Goal: Task Accomplishment & Management: Manage account settings

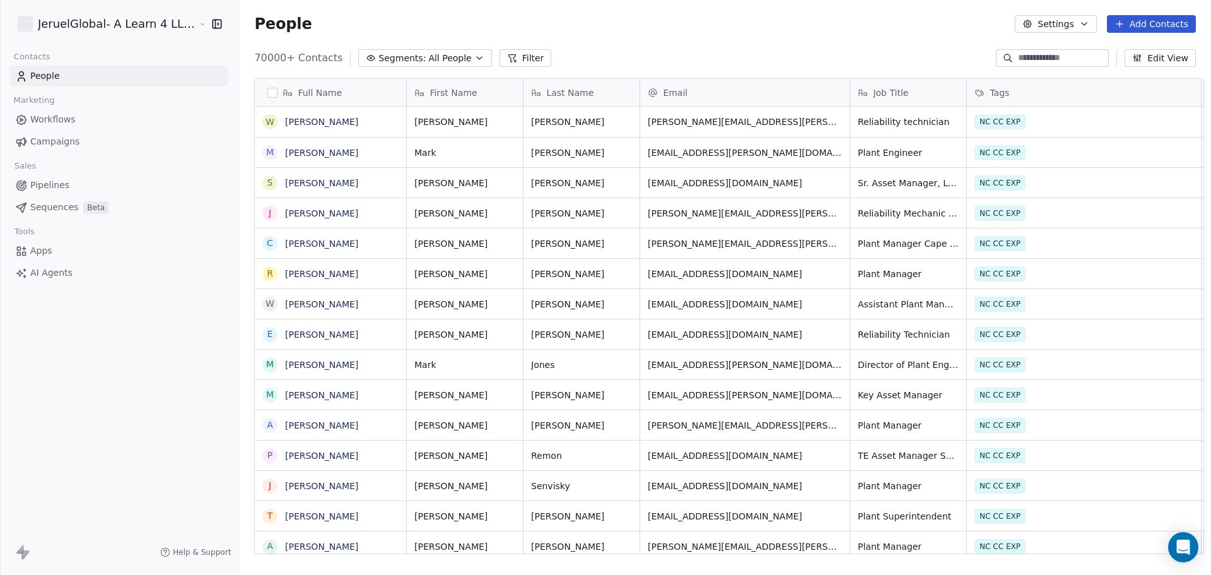
scroll to position [496, 971]
click at [53, 142] on span "Campaigns" at bounding box center [54, 141] width 49 height 13
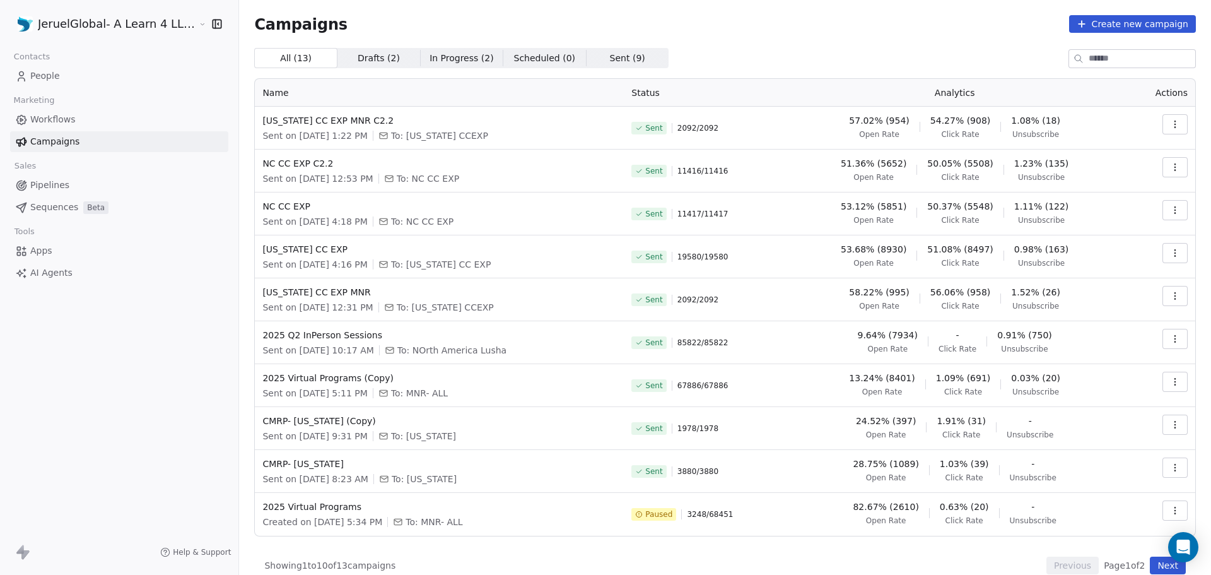
click at [409, 131] on span "To: [US_STATE] CCEXP" at bounding box center [439, 135] width 97 height 13
click at [320, 125] on span "[US_STATE] CC EXP MNR C2.2" at bounding box center [439, 120] width 354 height 13
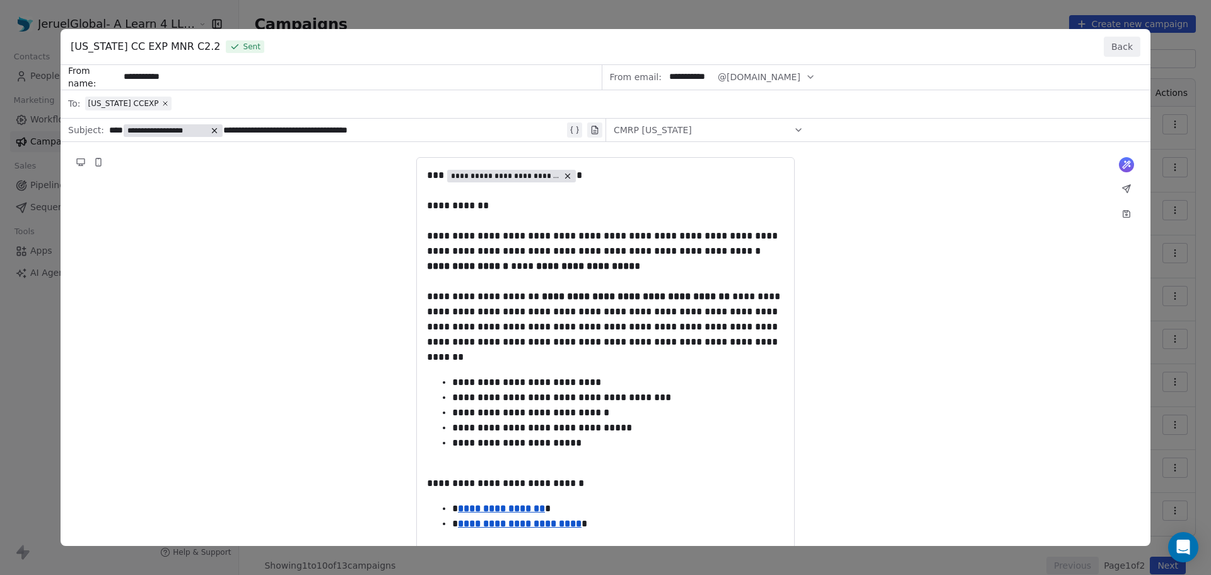
click at [1144, 46] on div "[US_STATE] CC EXP MNR C2.2 Sent Back" at bounding box center [606, 47] width 1090 height 36
click at [1130, 45] on button "Back" at bounding box center [1122, 47] width 37 height 20
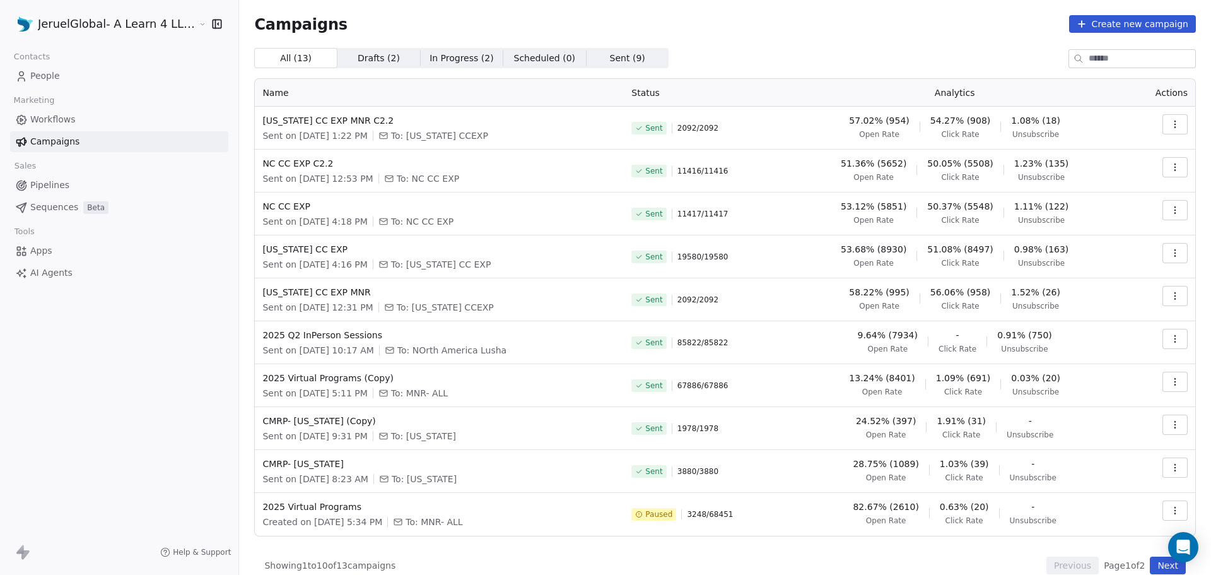
click at [60, 76] on link "People" at bounding box center [119, 76] width 218 height 21
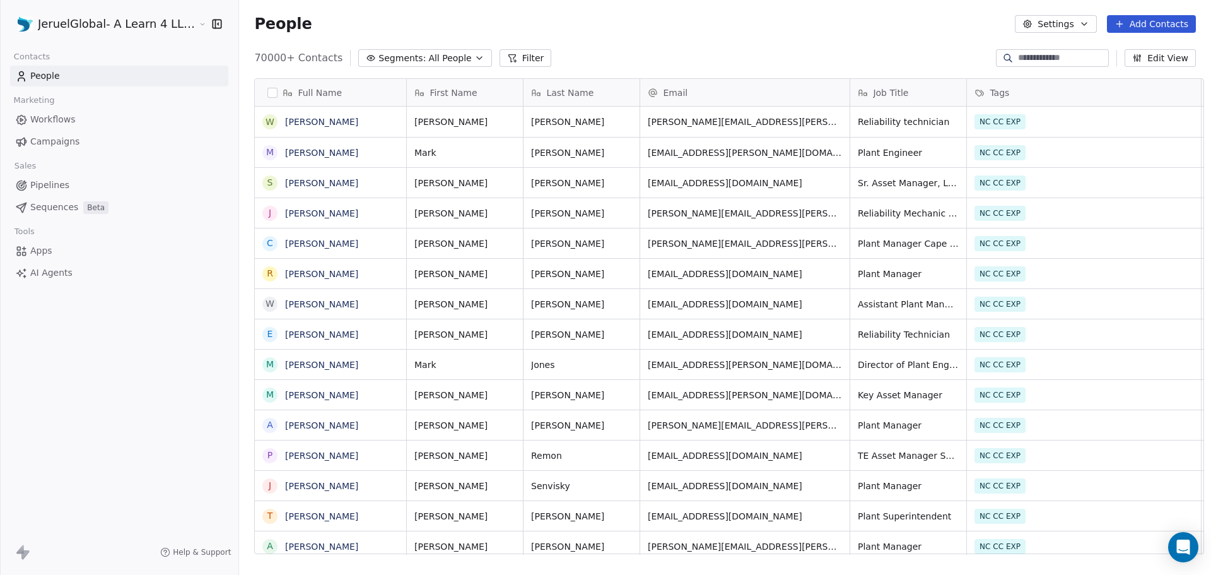
scroll to position [496, 971]
click at [60, 122] on span "Workflows" at bounding box center [52, 119] width 45 height 13
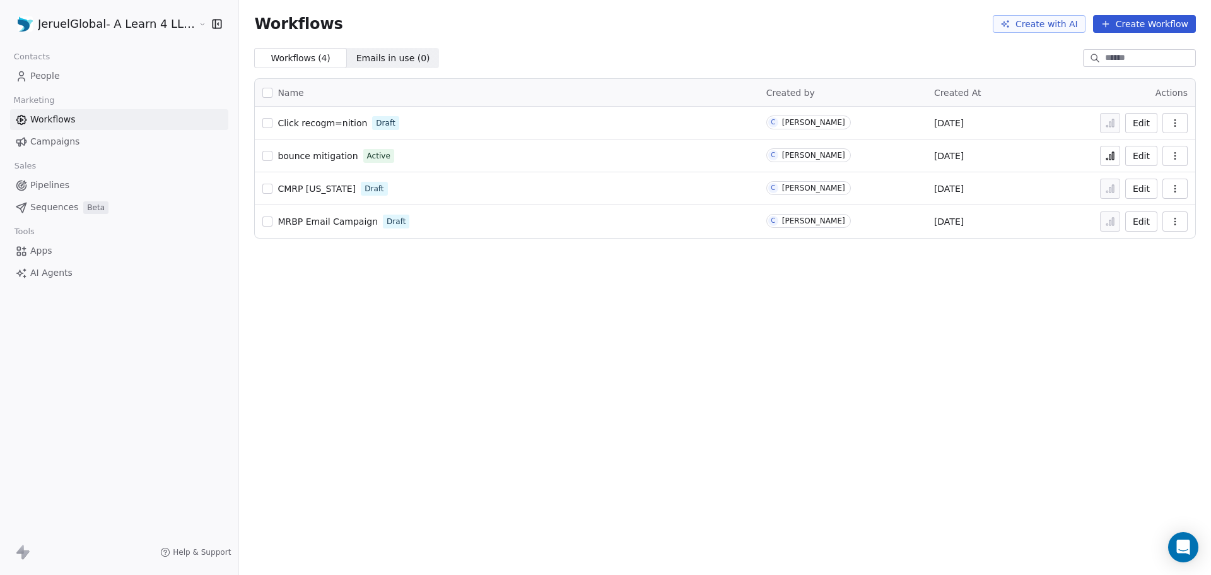
click at [57, 141] on span "Campaigns" at bounding box center [54, 141] width 49 height 13
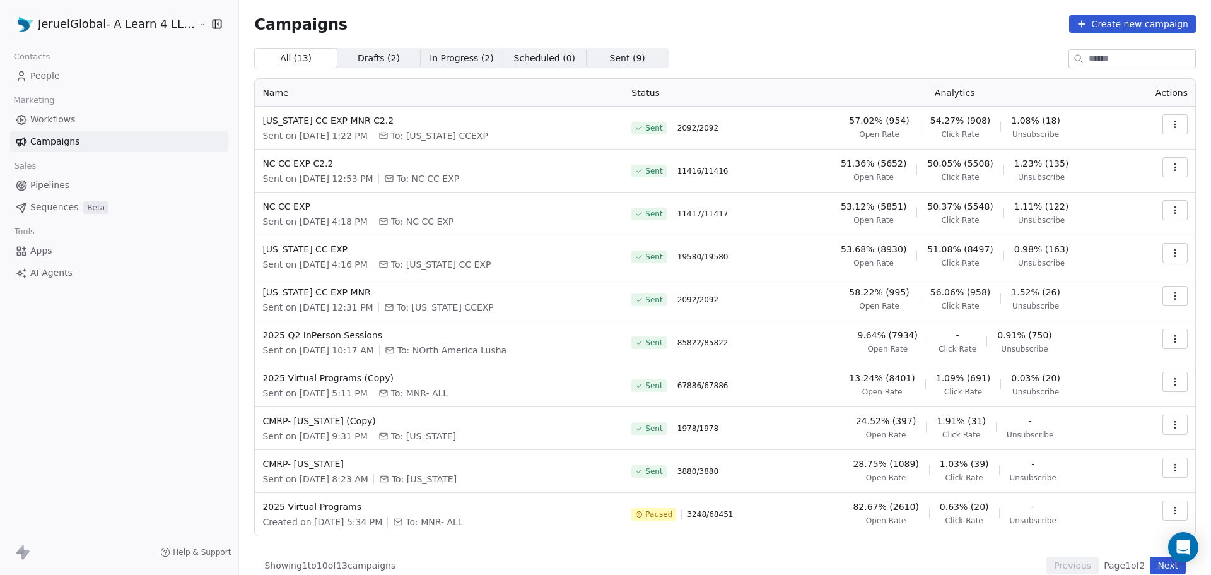
click at [52, 119] on span "Workflows" at bounding box center [52, 119] width 45 height 13
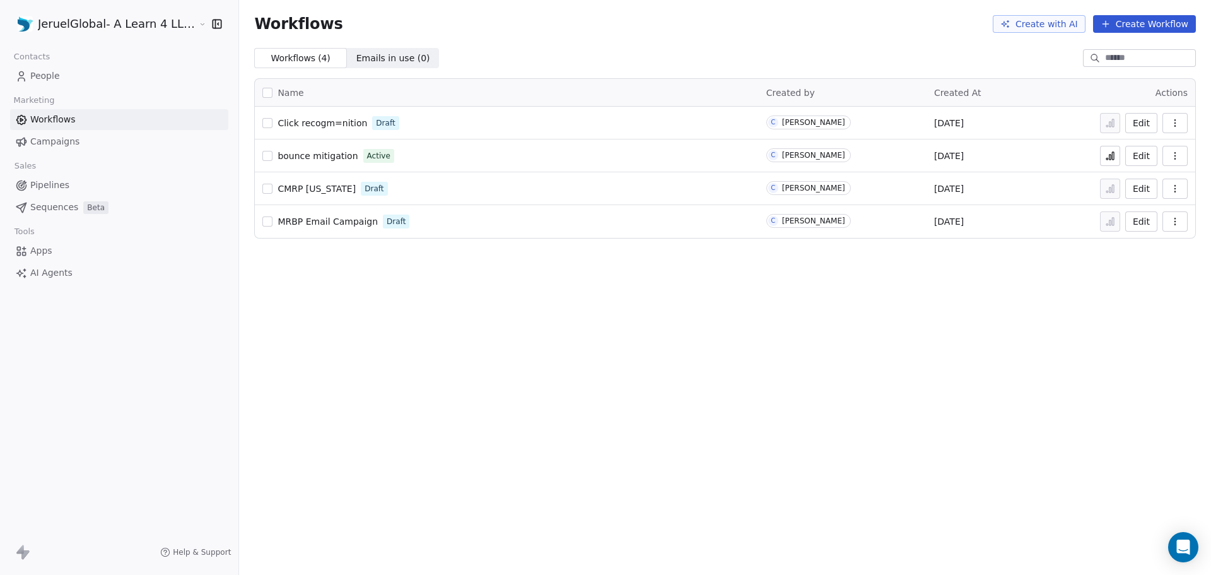
click at [49, 199] on link "Sequences Beta" at bounding box center [119, 207] width 218 height 21
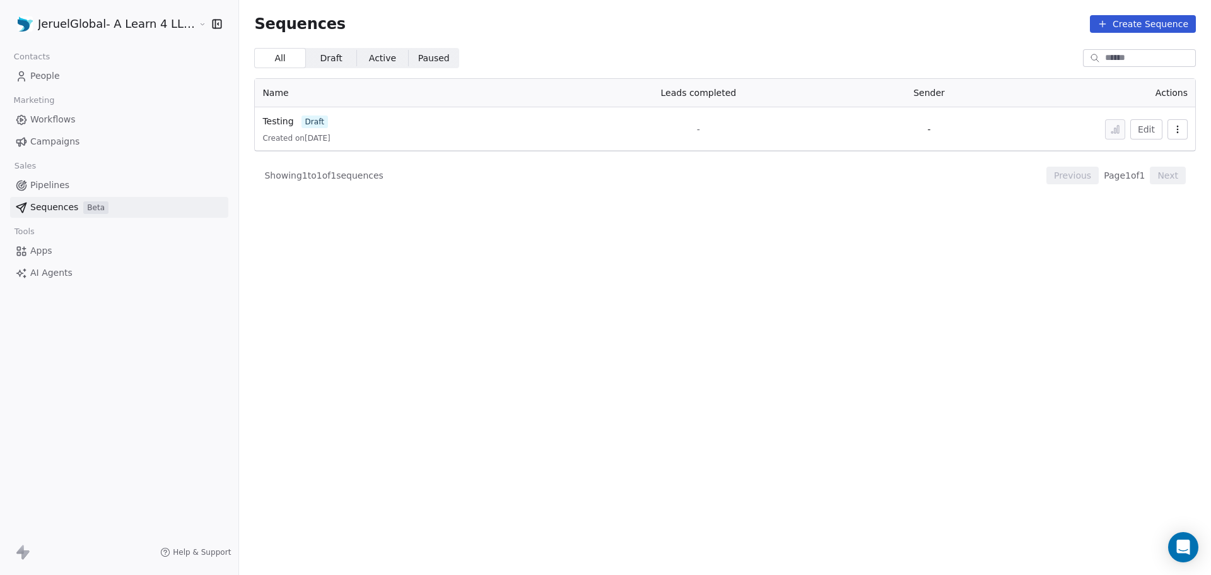
click at [56, 121] on span "Workflows" at bounding box center [52, 119] width 45 height 13
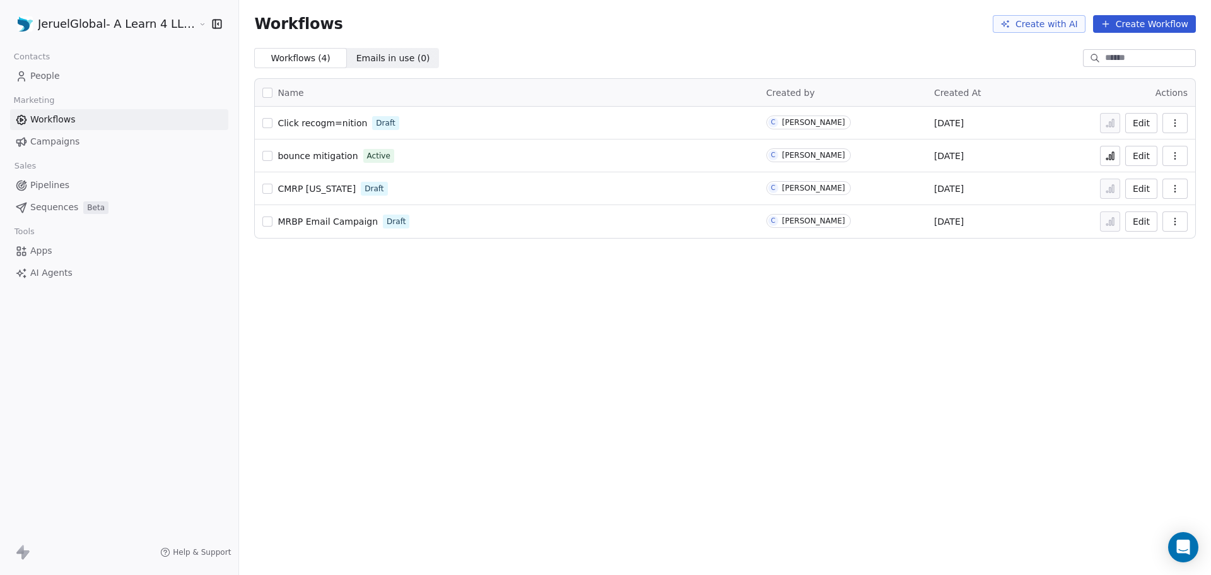
click at [47, 83] on link "People" at bounding box center [119, 76] width 218 height 21
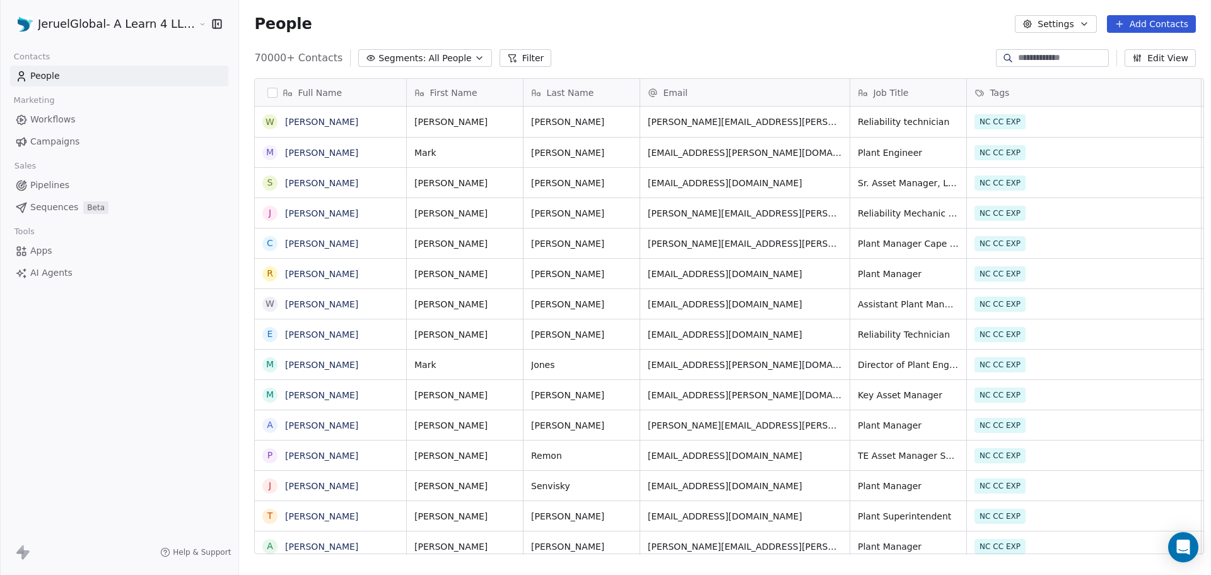
scroll to position [496, 971]
click at [46, 134] on link "Campaigns" at bounding box center [119, 141] width 218 height 21
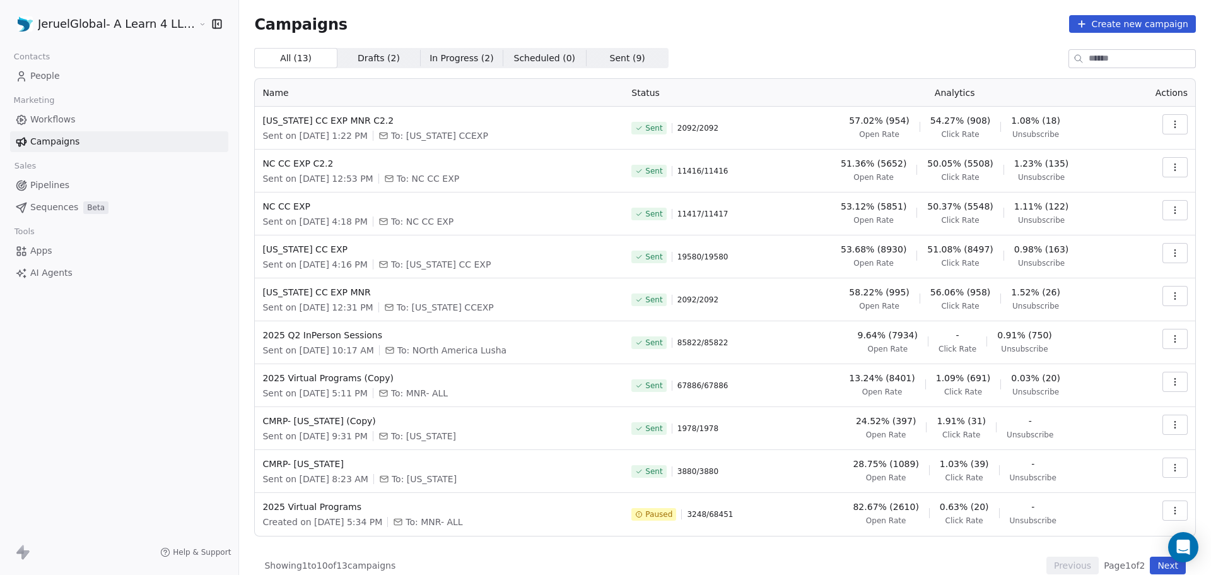
click at [79, 22] on html "JeruelGlobal- A Learn 4 LLC Company Contacts People Marketing Workflows Campaig…" at bounding box center [605, 287] width 1211 height 575
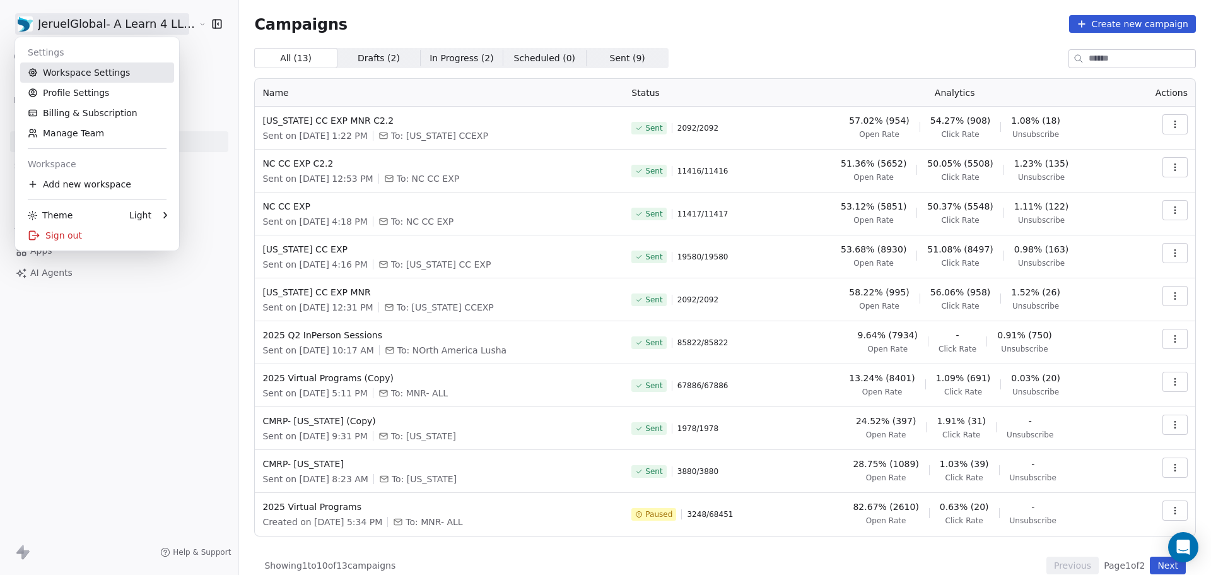
click at [71, 70] on link "Workspace Settings" at bounding box center [97, 72] width 154 height 20
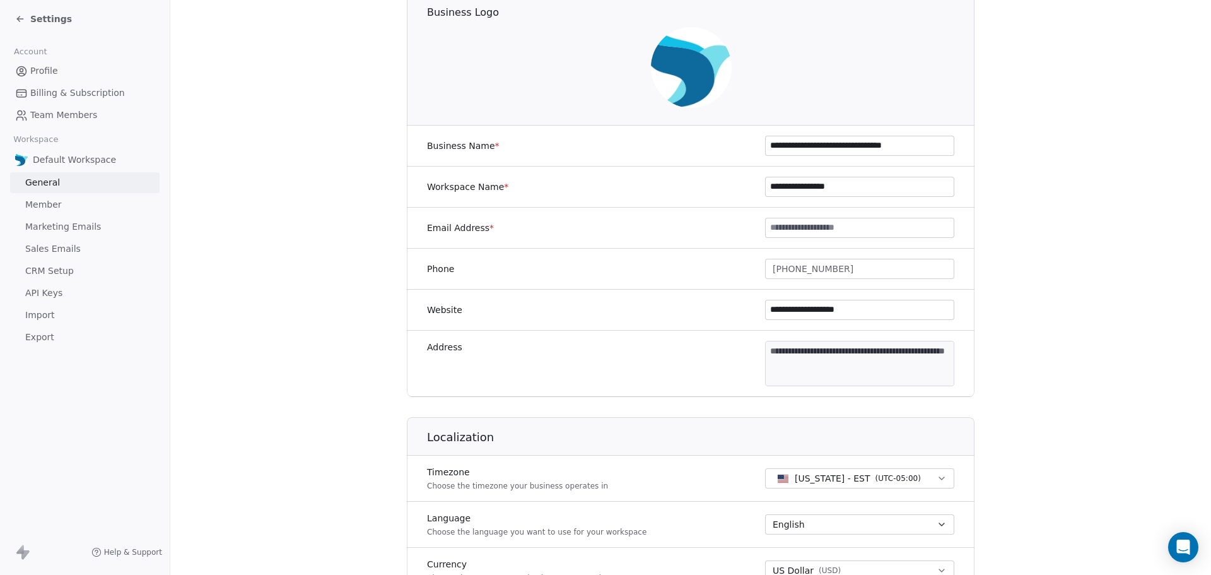
scroll to position [315, 0]
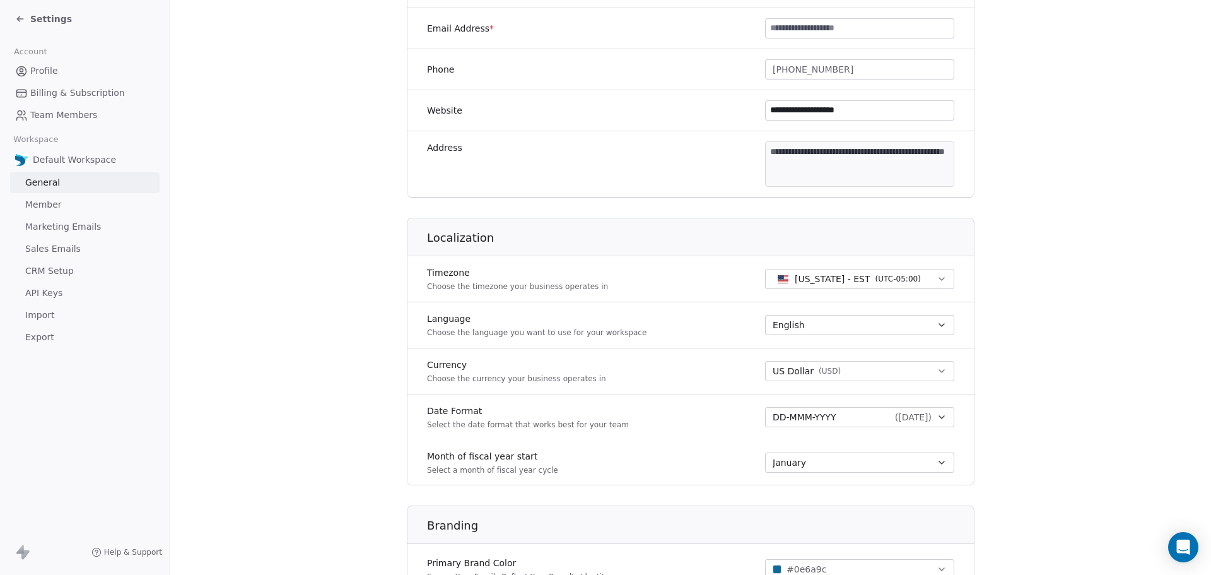
click at [44, 296] on span "API Keys" at bounding box center [43, 292] width 37 height 13
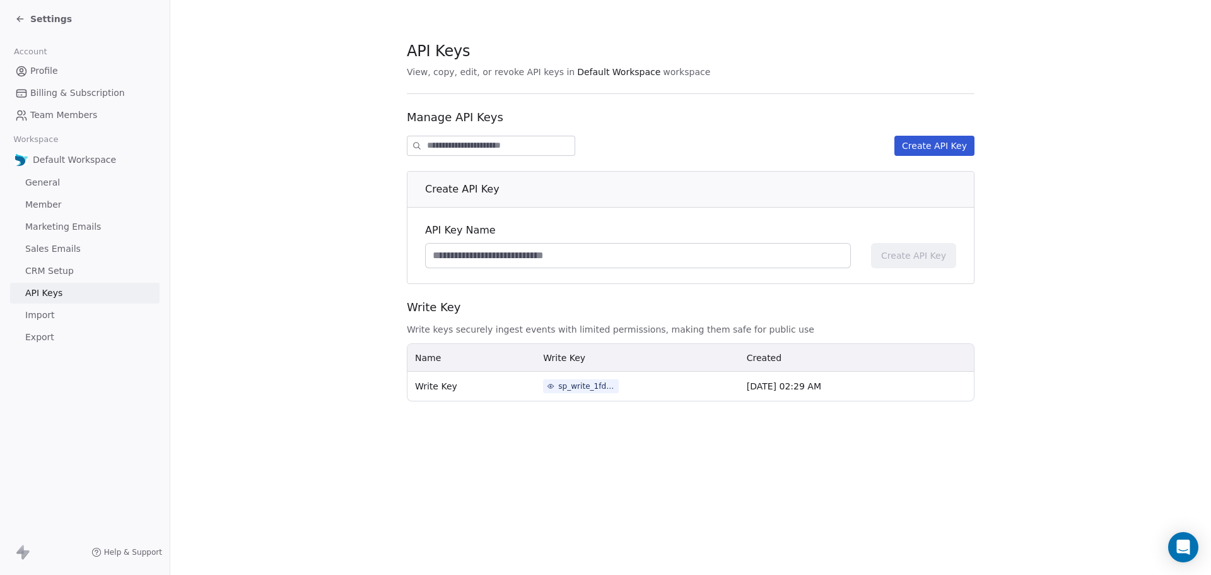
click at [47, 275] on span "CRM Setup" at bounding box center [49, 270] width 49 height 13
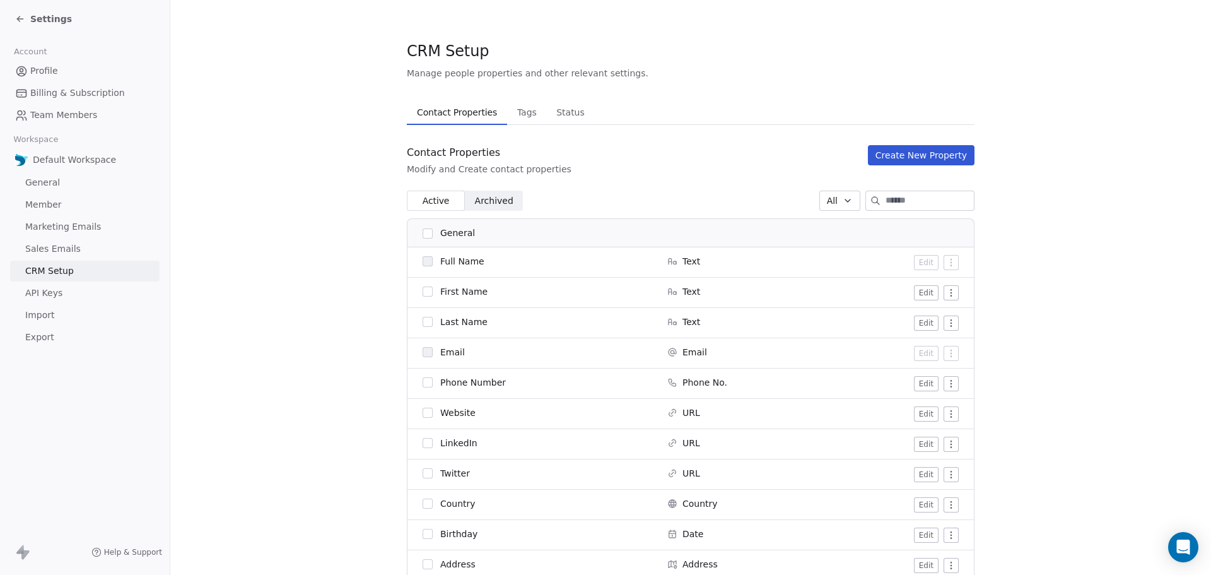
click at [45, 256] on link "Sales Emails" at bounding box center [85, 248] width 150 height 21
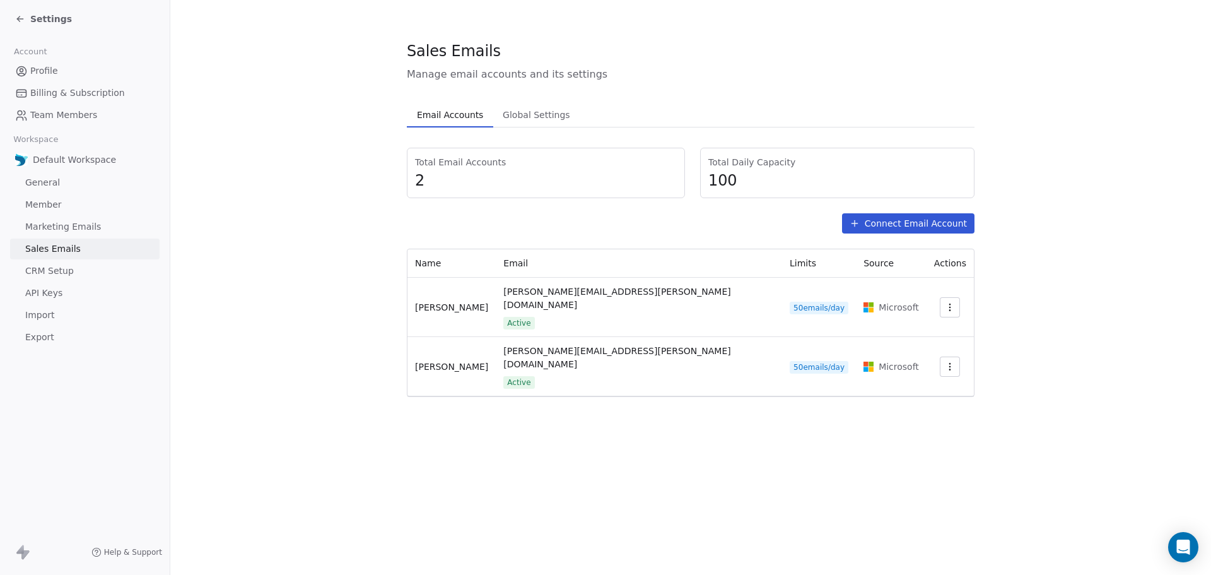
click at [45, 233] on link "Marketing Emails" at bounding box center [85, 226] width 150 height 21
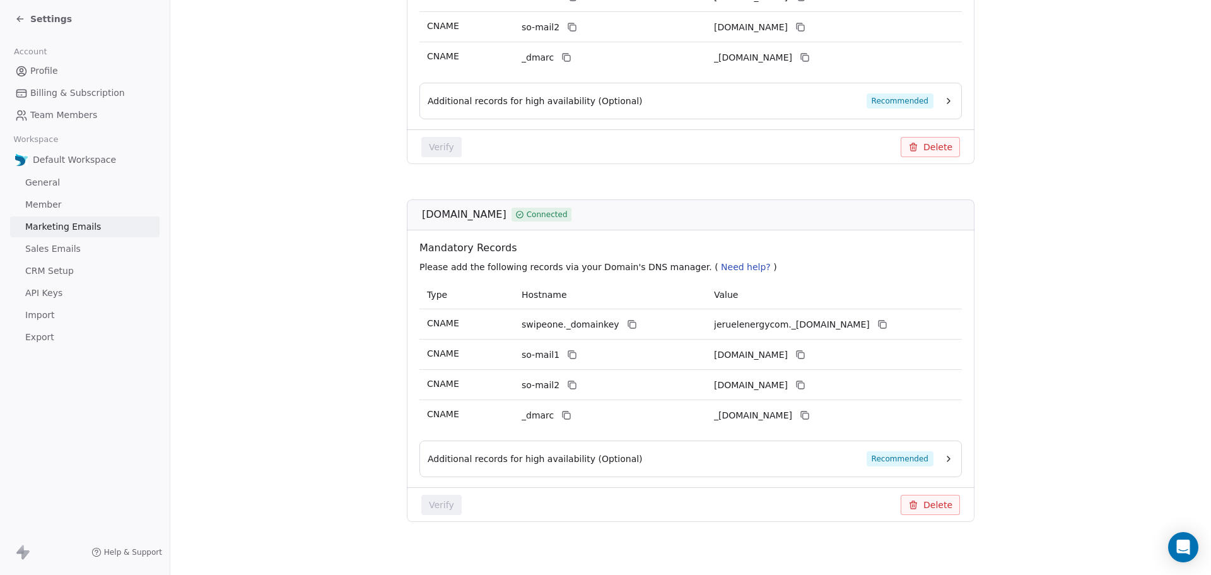
scroll to position [402, 0]
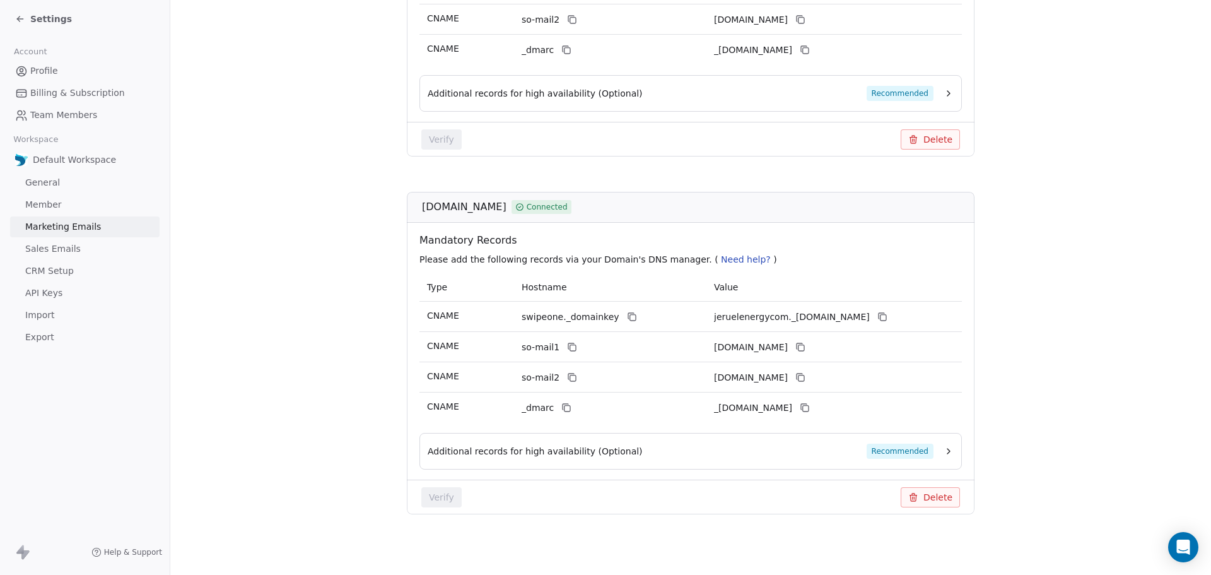
drag, startPoint x: 498, startPoint y: 207, endPoint x: 407, endPoint y: 211, distance: 90.9
click at [407, 211] on div "[DOMAIN_NAME] Connected" at bounding box center [691, 207] width 568 height 31
copy span "[DOMAIN_NAME]"
click at [810, 223] on div "Mandatory Records Please add the following records via your Domain's DNS manage…" at bounding box center [690, 248] width 553 height 50
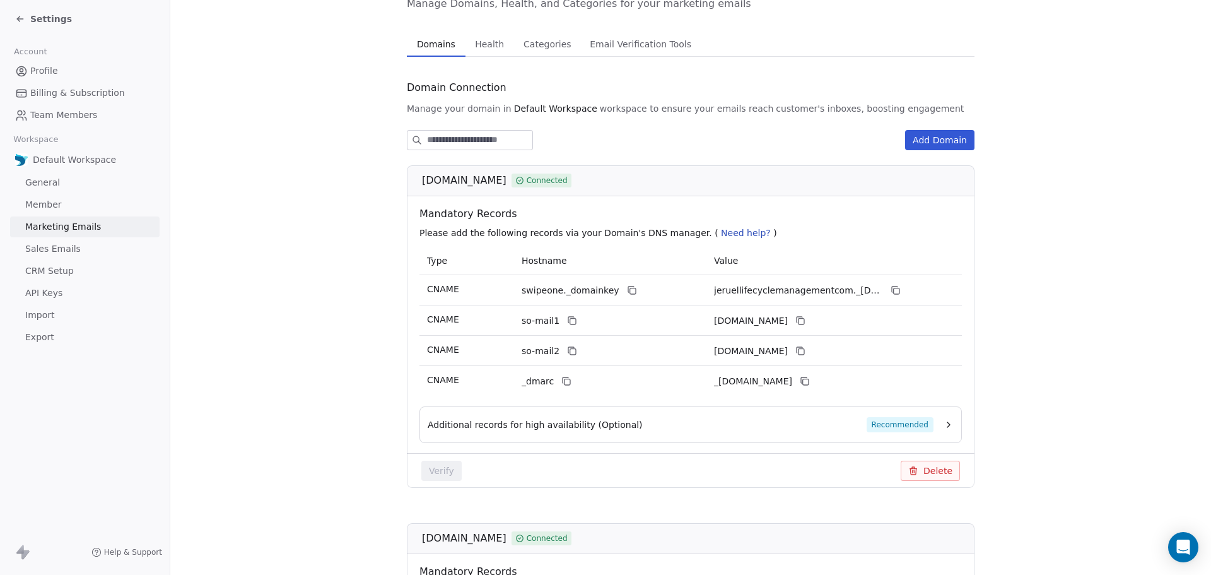
scroll to position [0, 0]
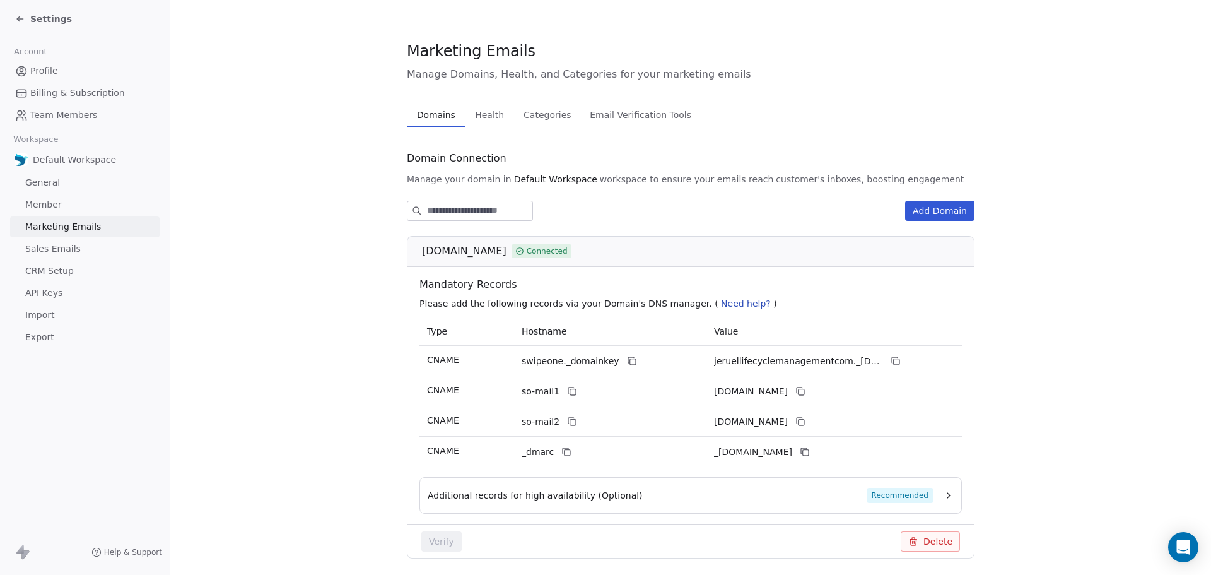
click at [604, 111] on span "Email Verification Tools" at bounding box center [641, 115] width 112 height 18
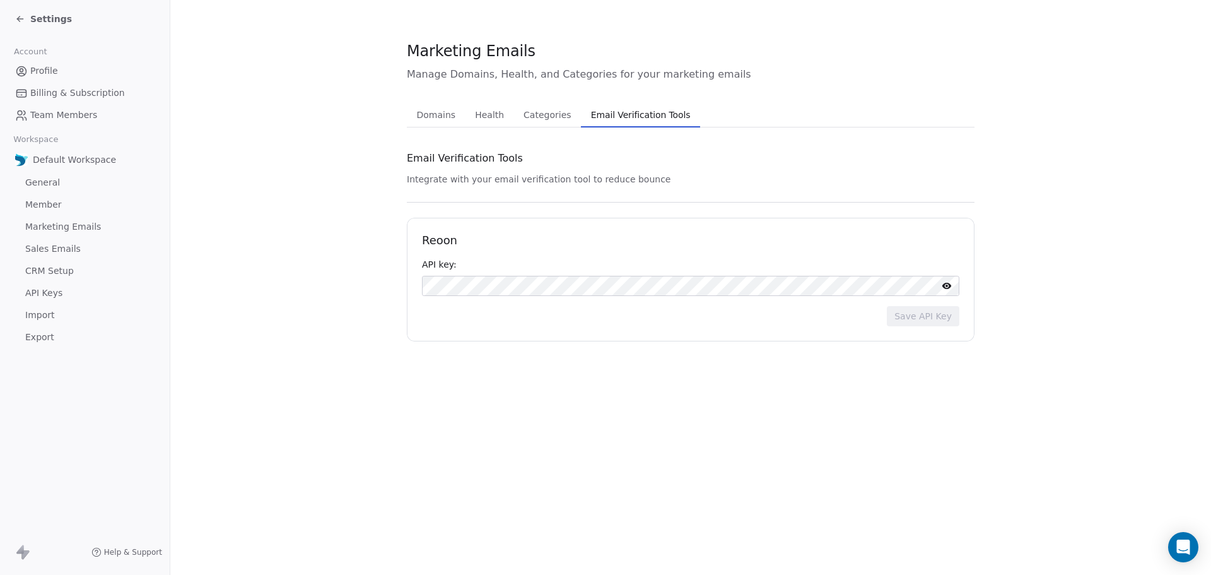
click at [531, 110] on span "Categories" at bounding box center [547, 115] width 57 height 18
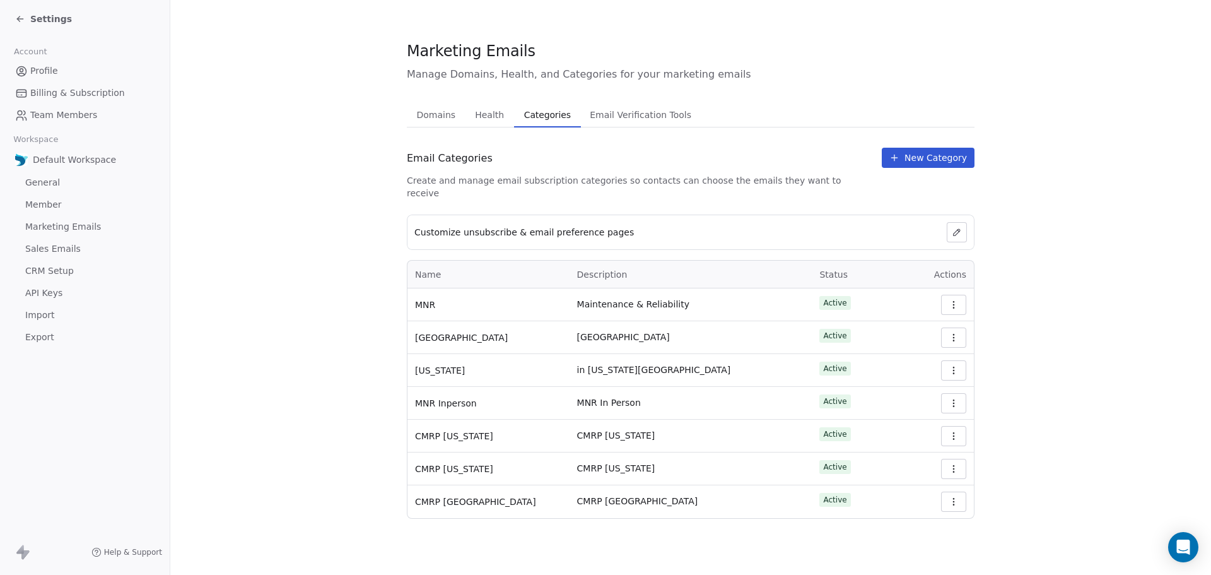
click at [45, 78] on link "Profile" at bounding box center [85, 71] width 150 height 21
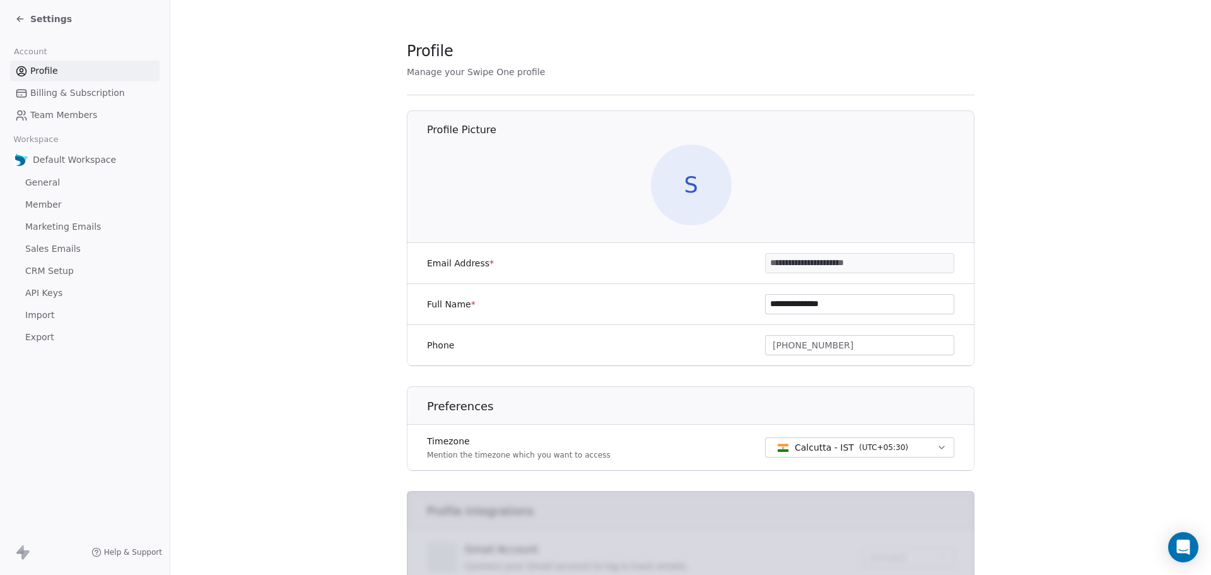
click at [40, 22] on span "Settings" at bounding box center [51, 19] width 42 height 13
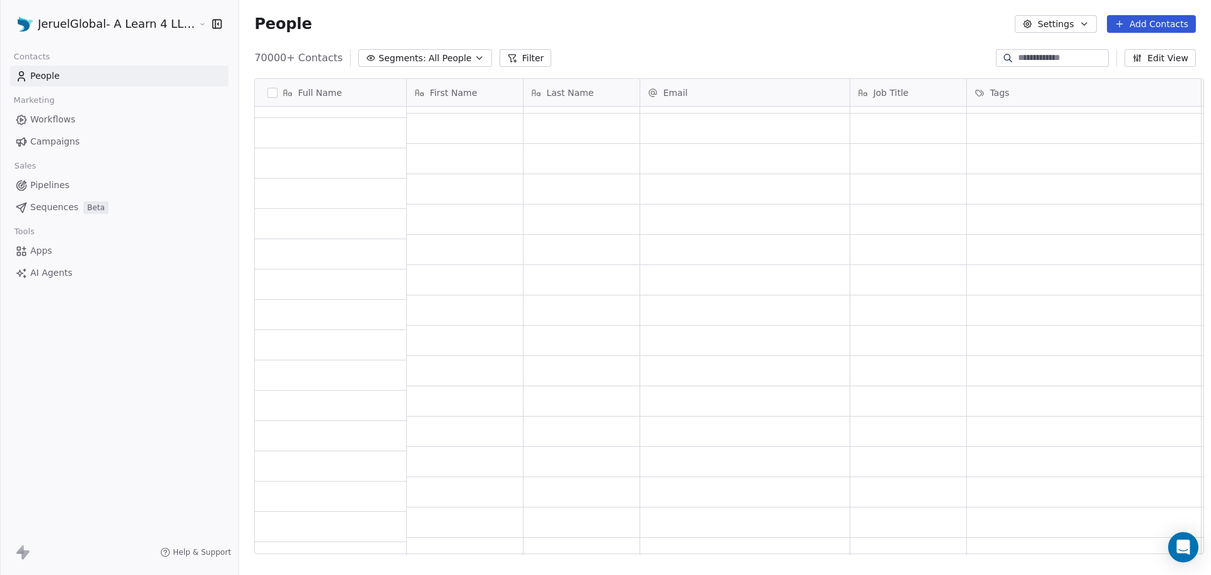
scroll to position [6750, 0]
click at [47, 141] on span "Campaigns" at bounding box center [54, 141] width 49 height 13
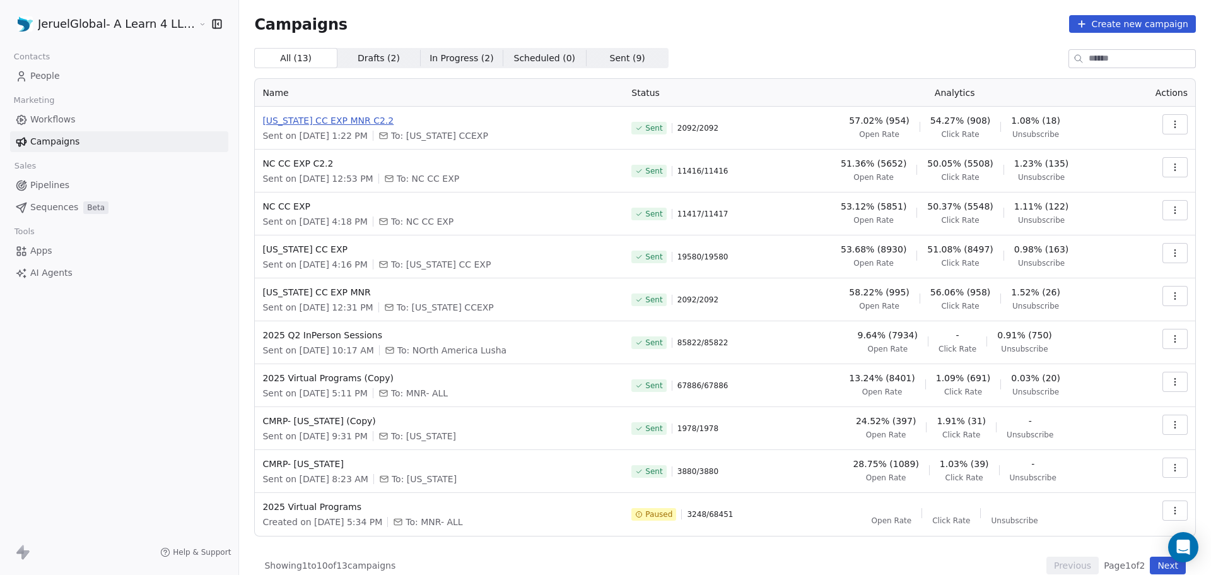
click at [300, 126] on span "[US_STATE] CC EXP MNR C2.2" at bounding box center [439, 120] width 354 height 13
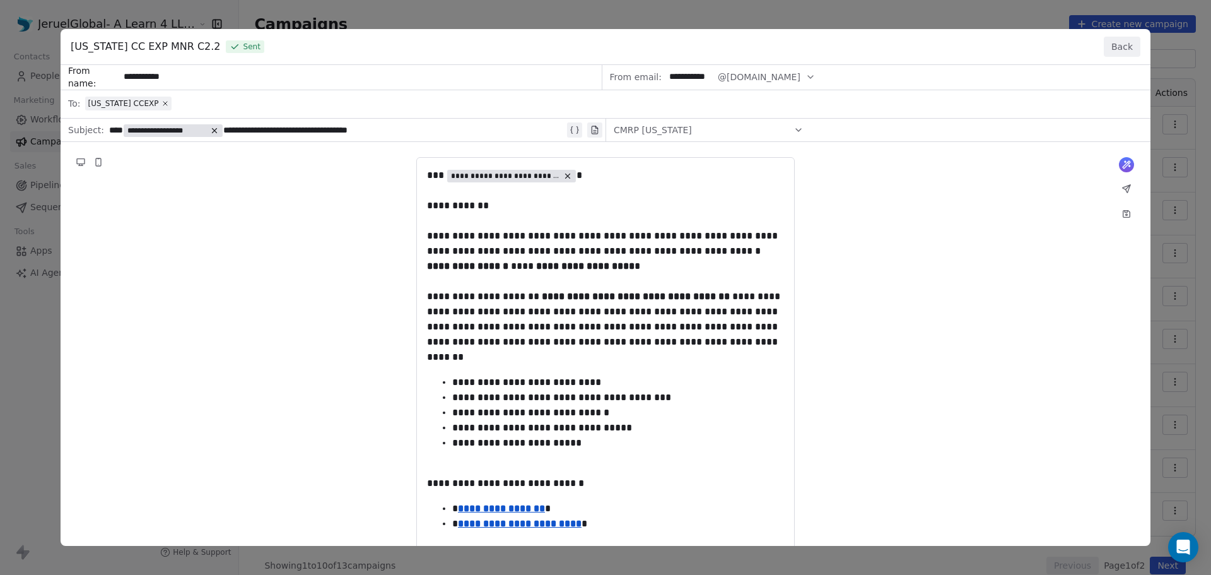
click at [1132, 45] on button "Back" at bounding box center [1122, 47] width 37 height 20
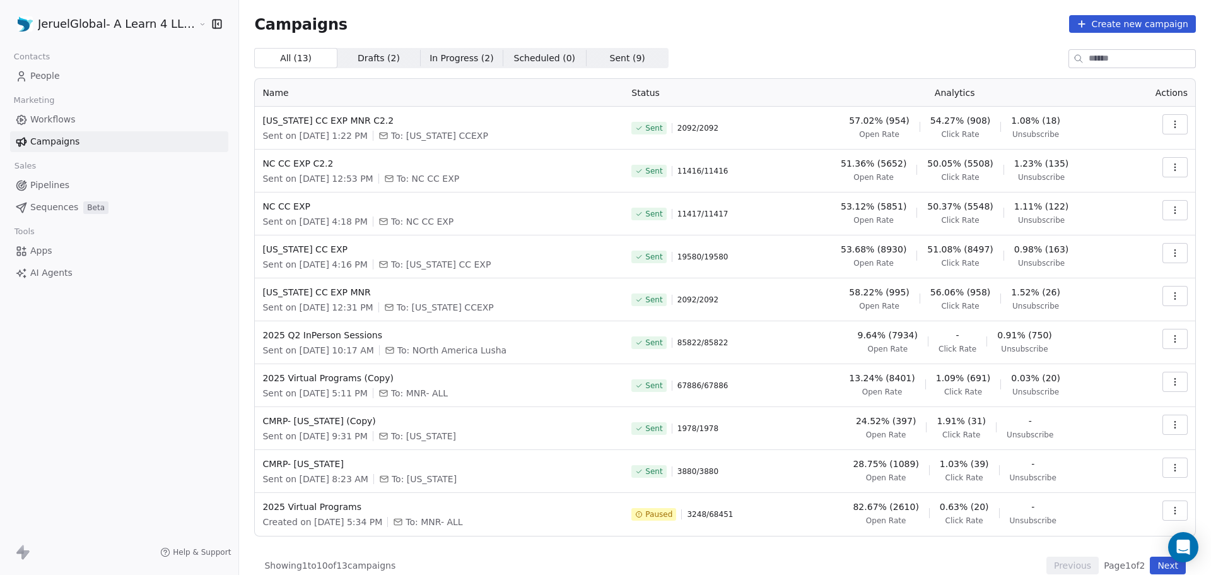
click at [961, 136] on span "Click Rate" at bounding box center [960, 134] width 38 height 10
click at [1171, 118] on button "button" at bounding box center [1175, 124] width 25 height 20
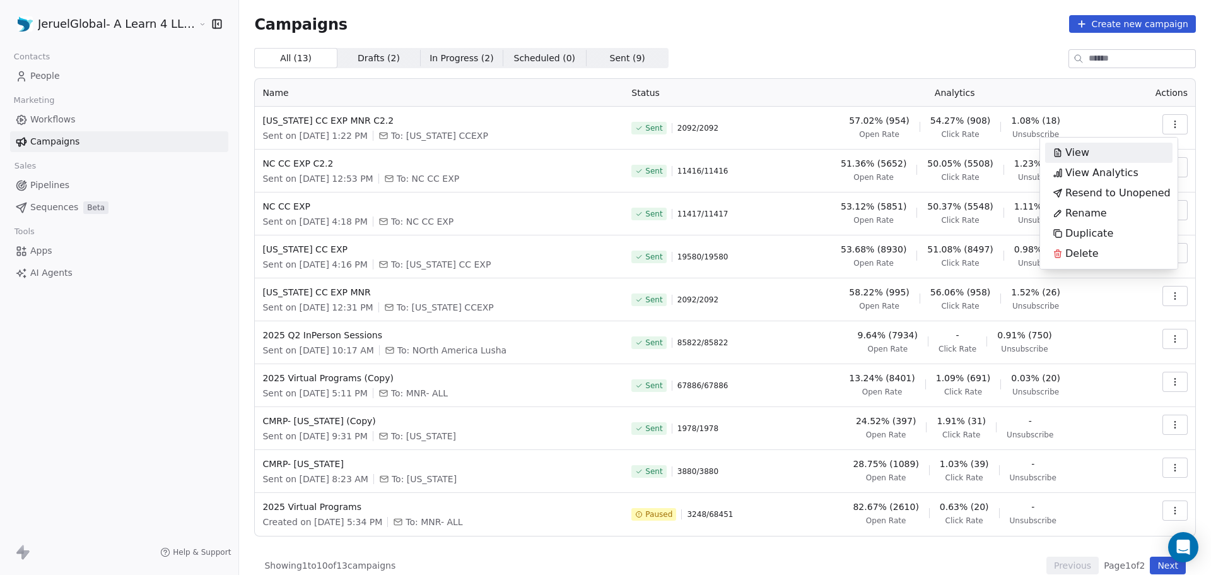
click at [1092, 152] on div "View" at bounding box center [1071, 153] width 52 height 20
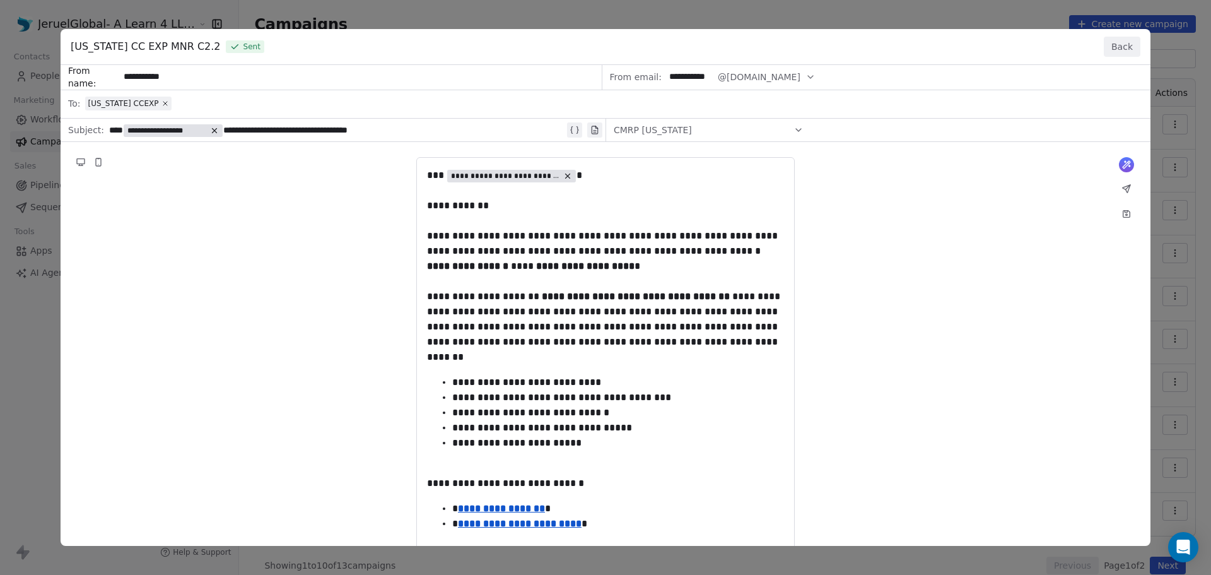
click at [1137, 39] on button "Back" at bounding box center [1122, 47] width 37 height 20
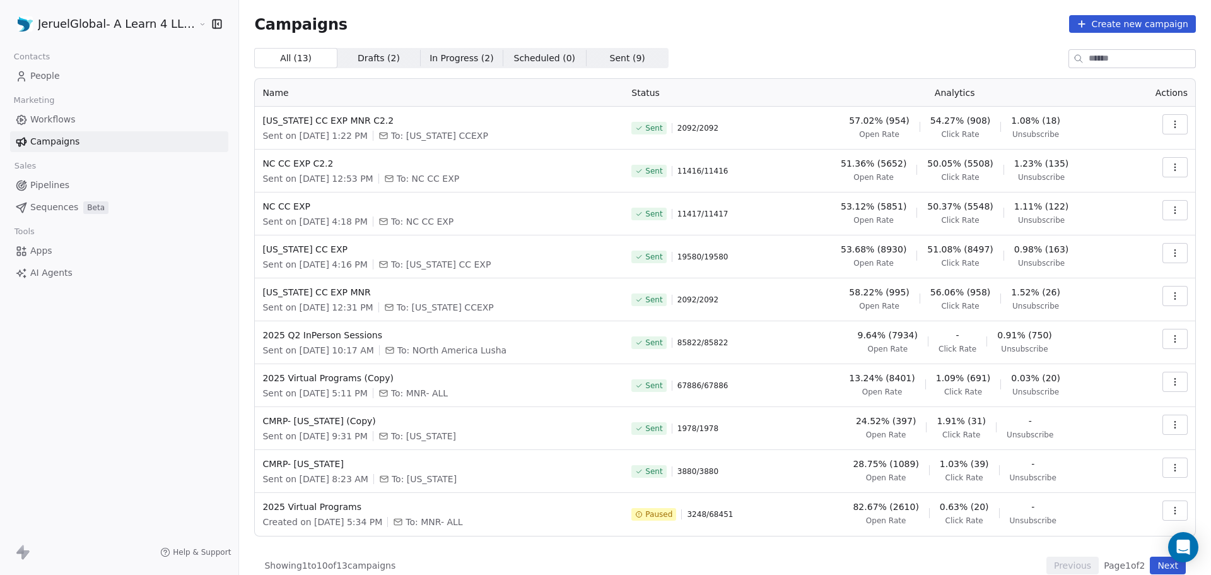
click at [1170, 122] on icon "button" at bounding box center [1175, 124] width 10 height 10
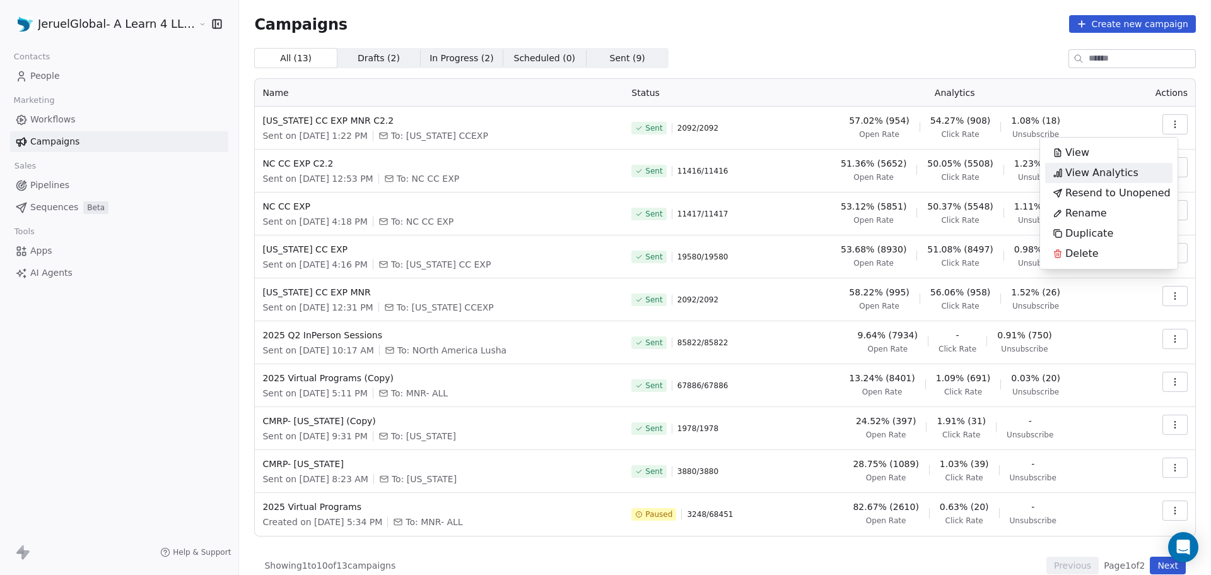
click at [1100, 175] on span "View Analytics" at bounding box center [1101, 172] width 73 height 15
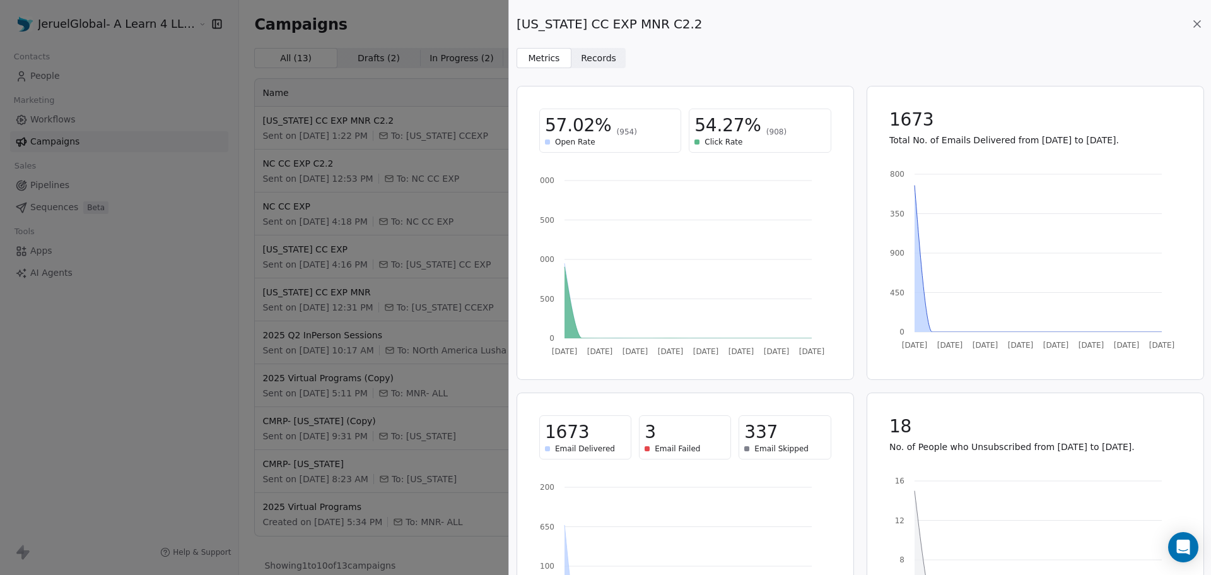
click at [599, 58] on span "Records" at bounding box center [598, 58] width 35 height 13
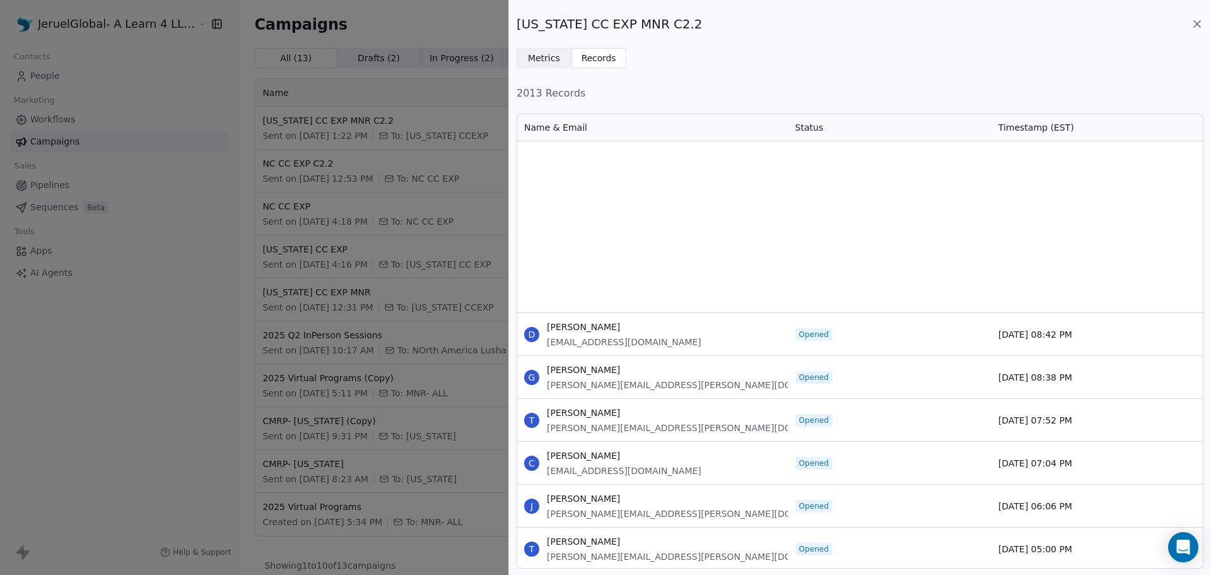
scroll to position [1717, 0]
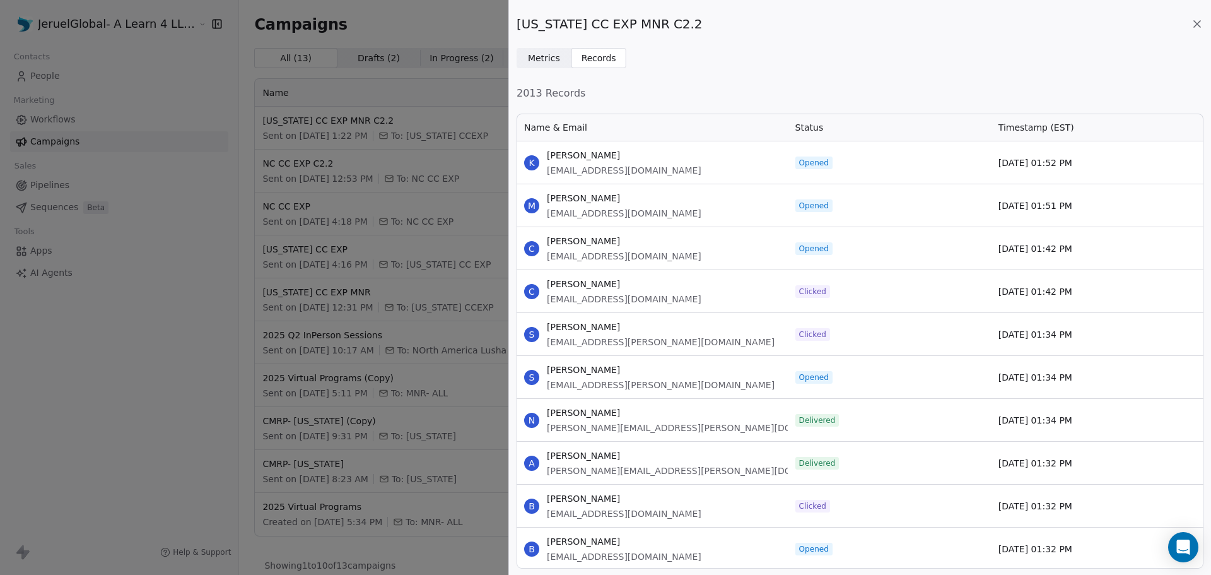
click at [1196, 19] on icon at bounding box center [1197, 24] width 13 height 13
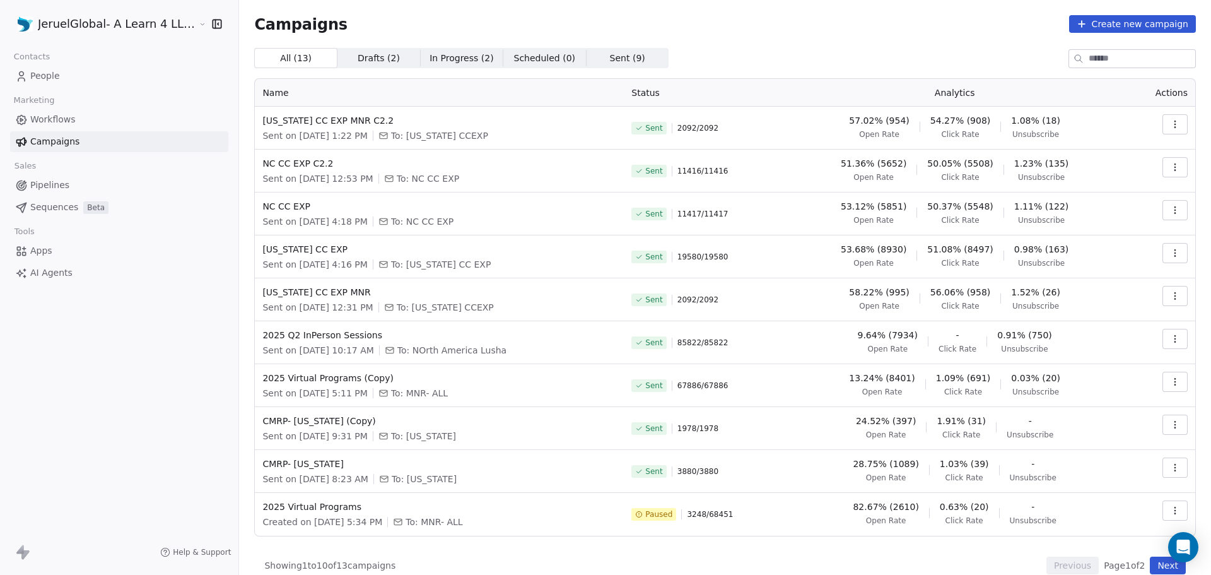
click at [1171, 123] on button "button" at bounding box center [1175, 124] width 25 height 20
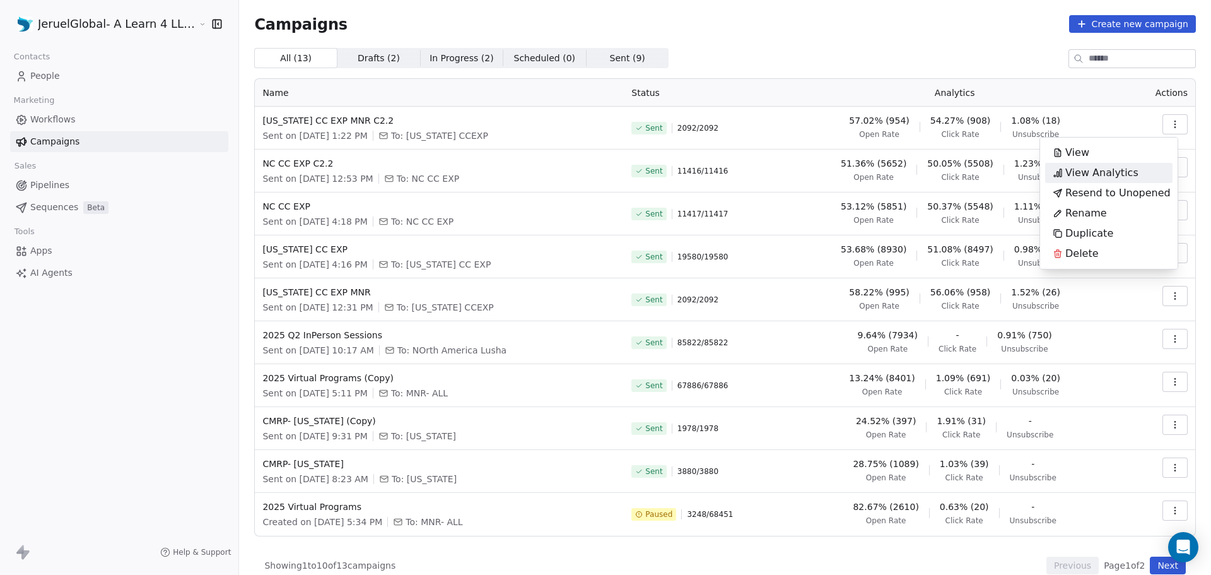
click at [1078, 172] on span "View Analytics" at bounding box center [1101, 172] width 73 height 15
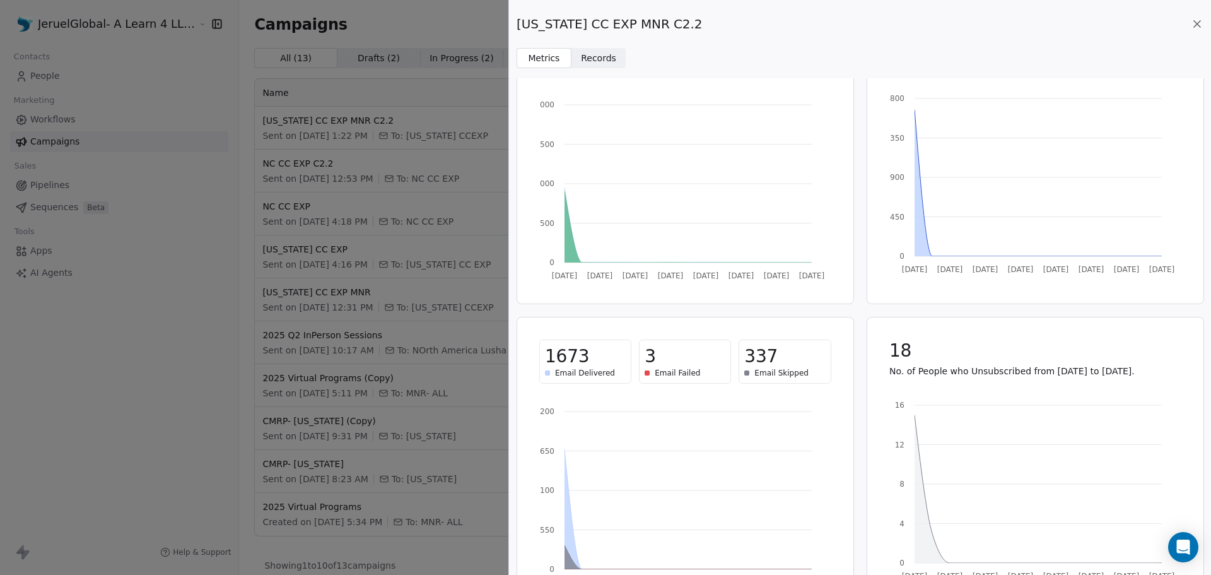
scroll to position [0, 0]
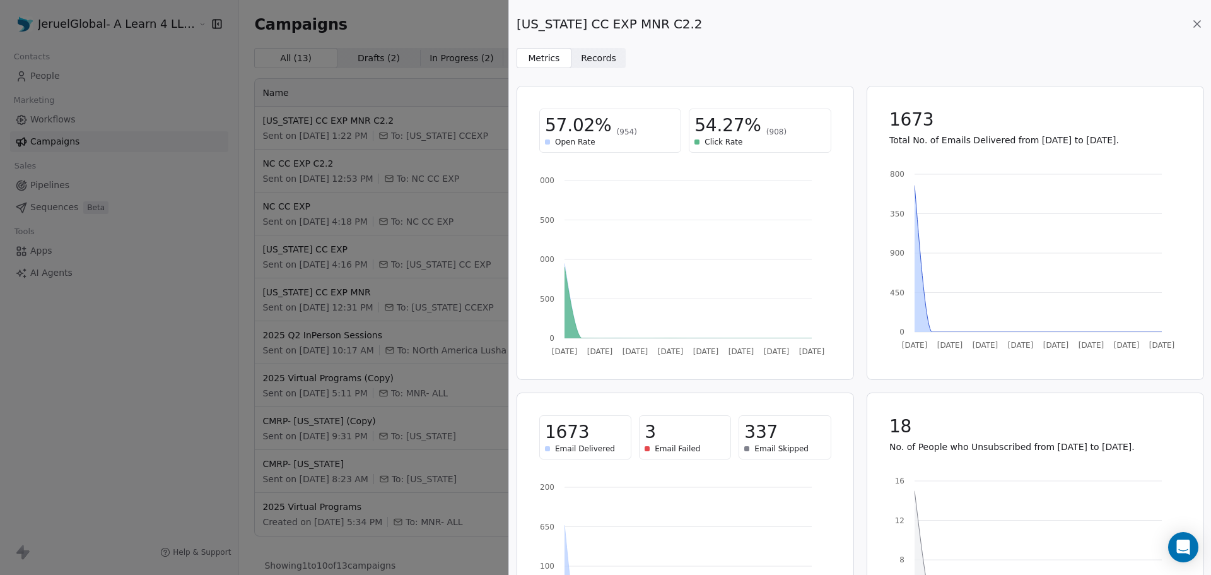
click at [577, 70] on div "[US_STATE] CC EXP MNR C2.2 Metrics Metrics Records Records 57.02% (954) Open Ra…" at bounding box center [860, 287] width 702 height 575
click at [582, 56] on span "Records" at bounding box center [598, 58] width 35 height 13
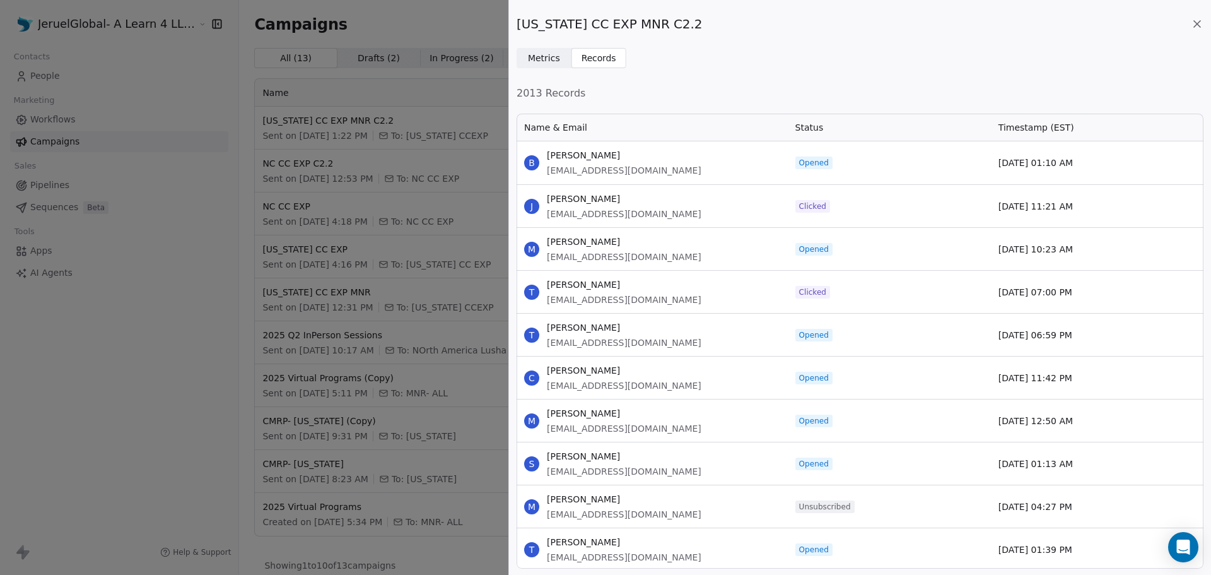
scroll to position [447, 678]
click at [793, 129] on div "Status" at bounding box center [889, 128] width 203 height 28
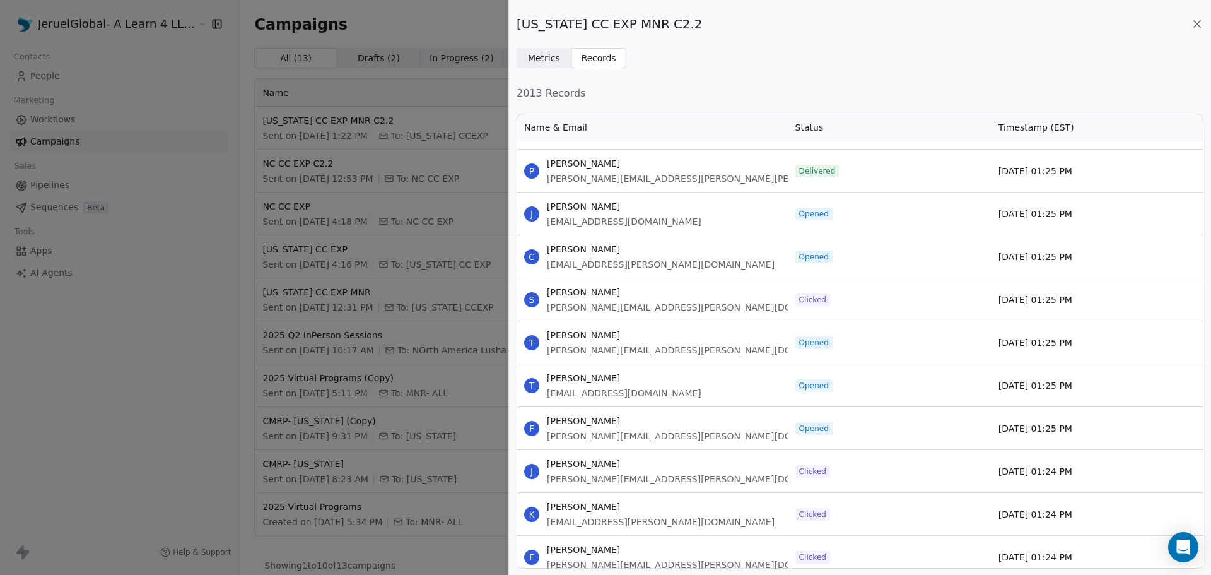
scroll to position [2789, 0]
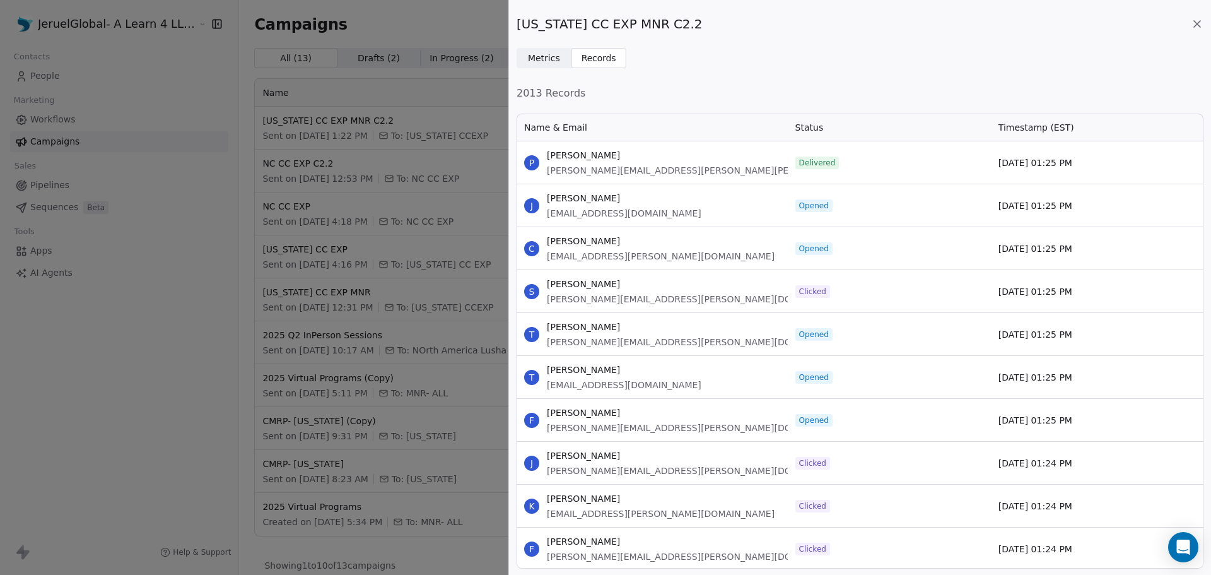
click at [1200, 21] on icon at bounding box center [1197, 24] width 6 height 6
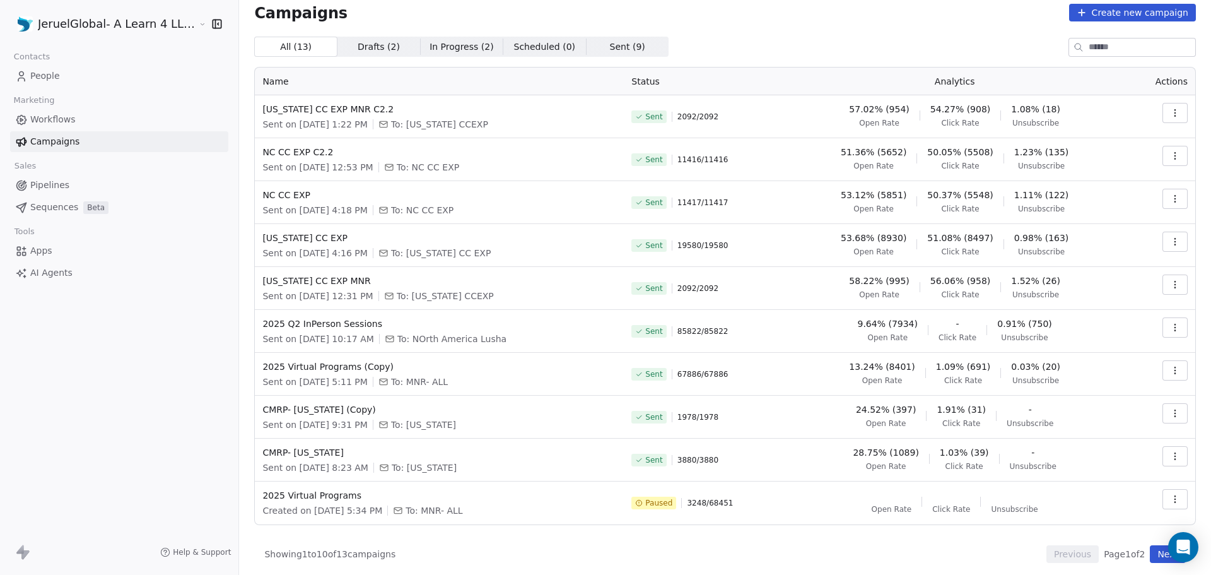
scroll to position [15, 0]
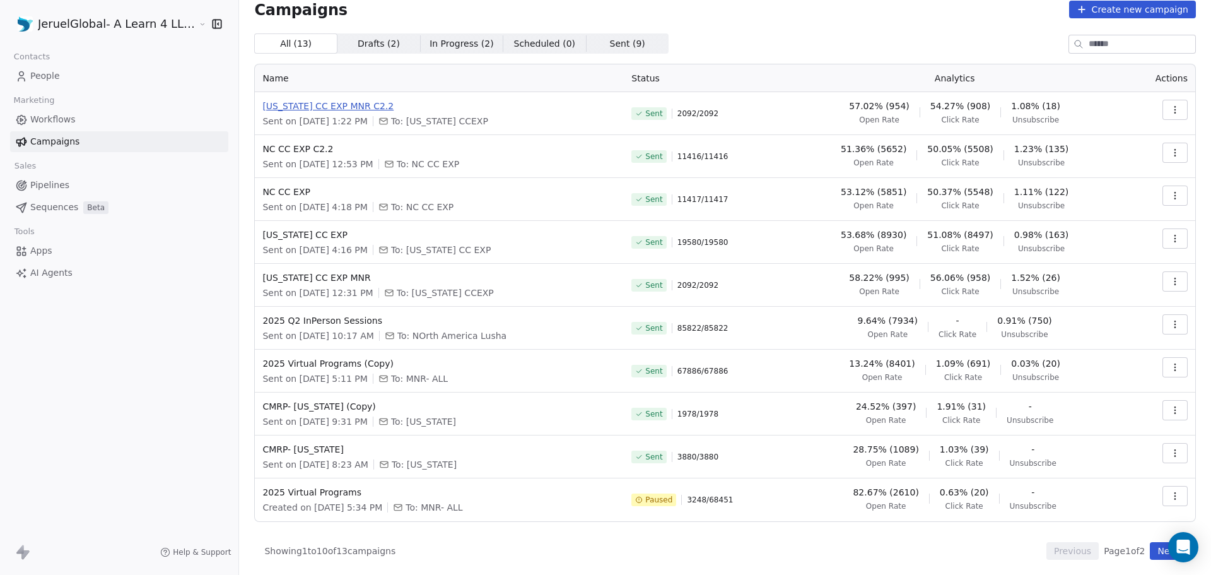
click at [302, 107] on span "[US_STATE] CC EXP MNR C2.2" at bounding box center [439, 106] width 354 height 13
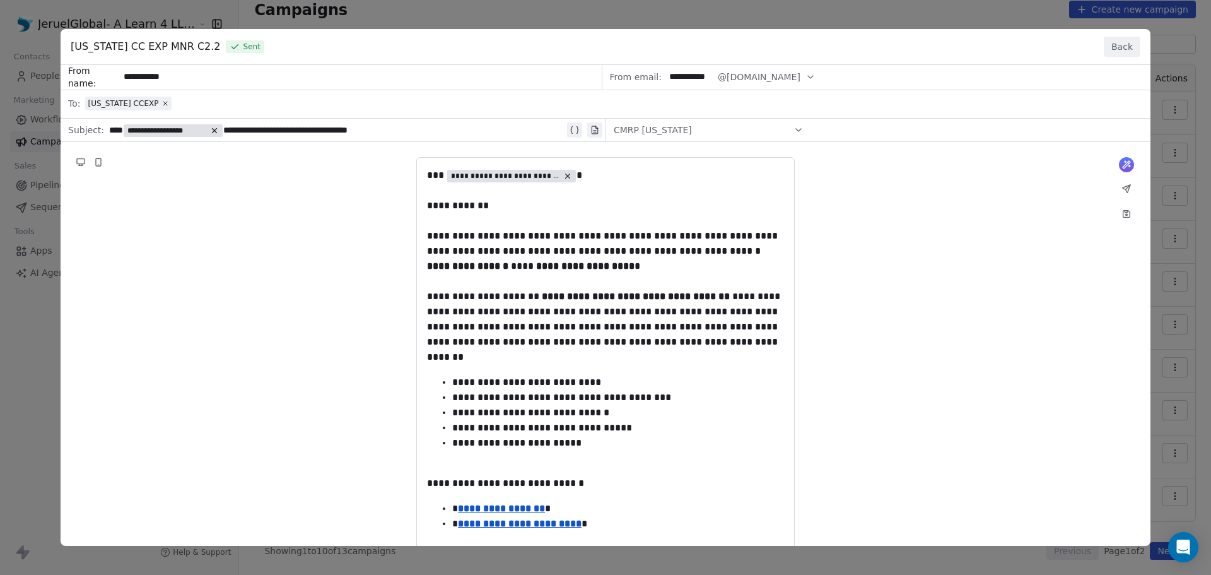
click at [1135, 50] on button "Back" at bounding box center [1122, 47] width 37 height 20
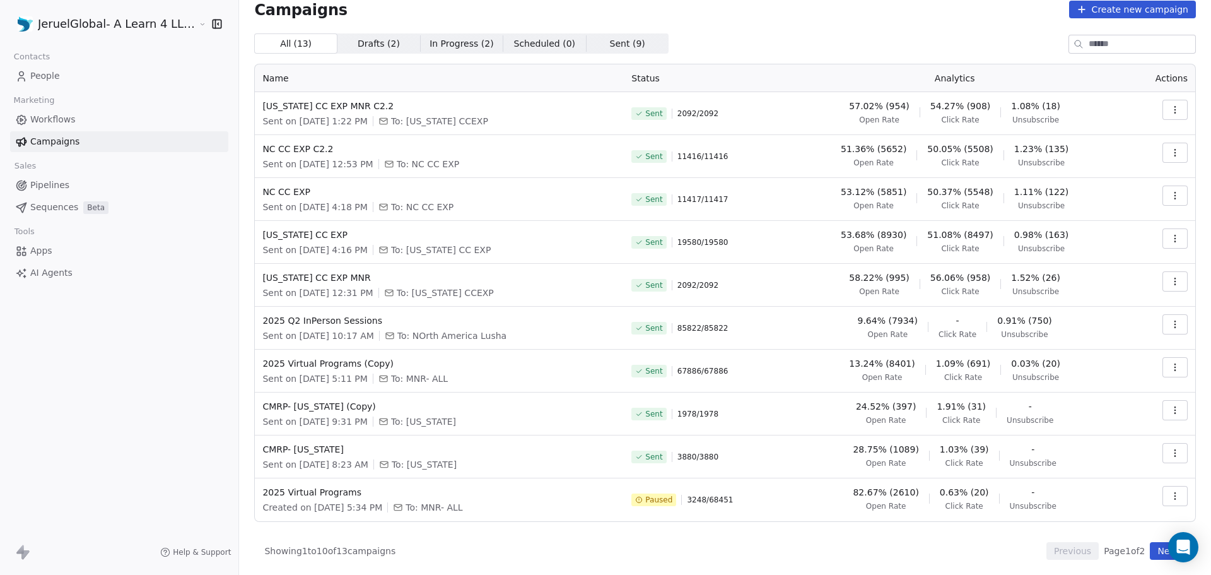
click at [1170, 109] on icon "button" at bounding box center [1175, 110] width 10 height 10
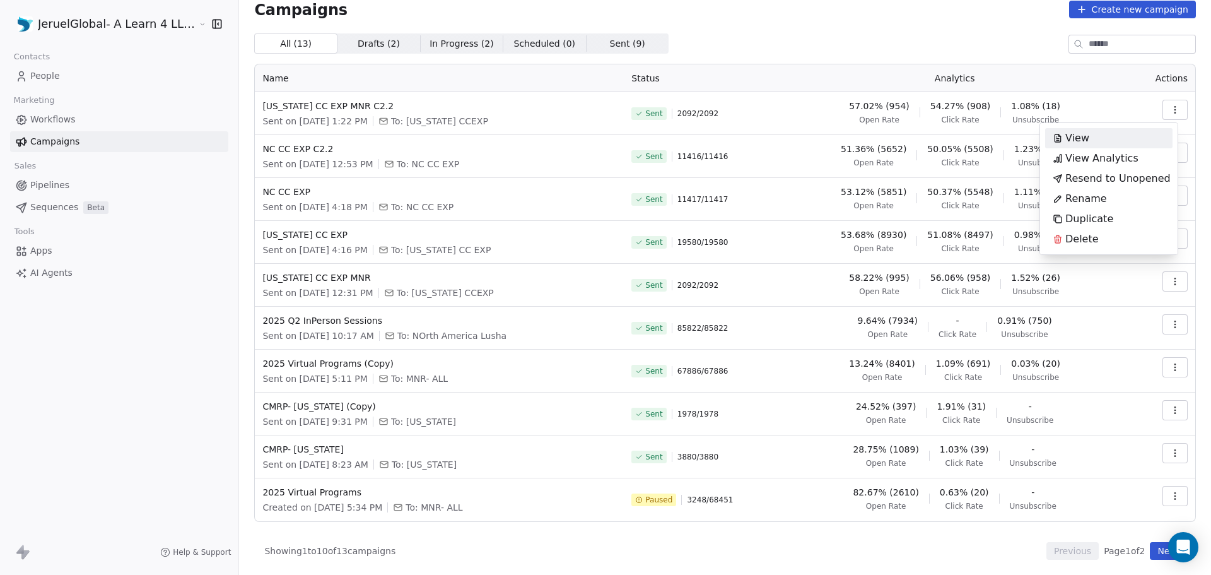
click at [1069, 143] on span "View" at bounding box center [1077, 138] width 24 height 15
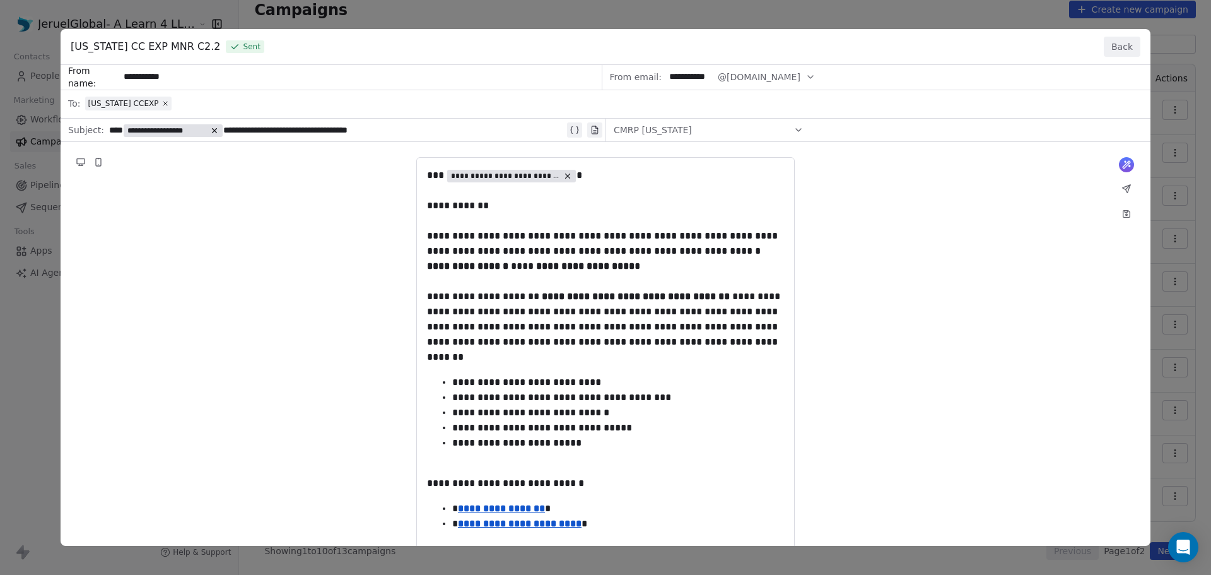
click at [1116, 47] on button "Back" at bounding box center [1122, 47] width 37 height 20
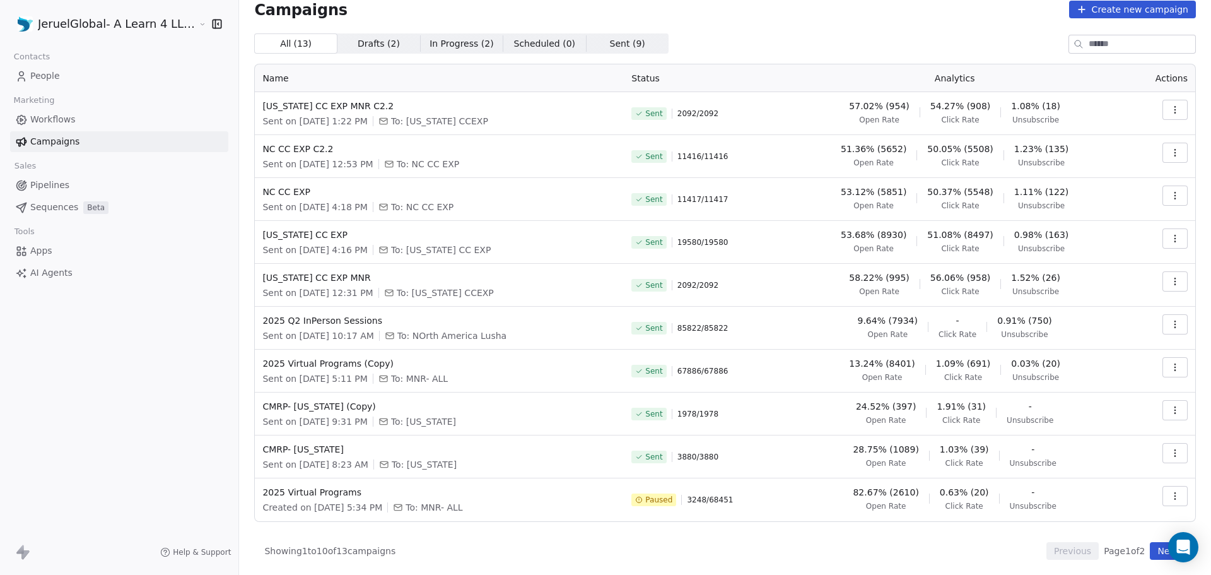
click at [1163, 109] on button "button" at bounding box center [1175, 110] width 25 height 20
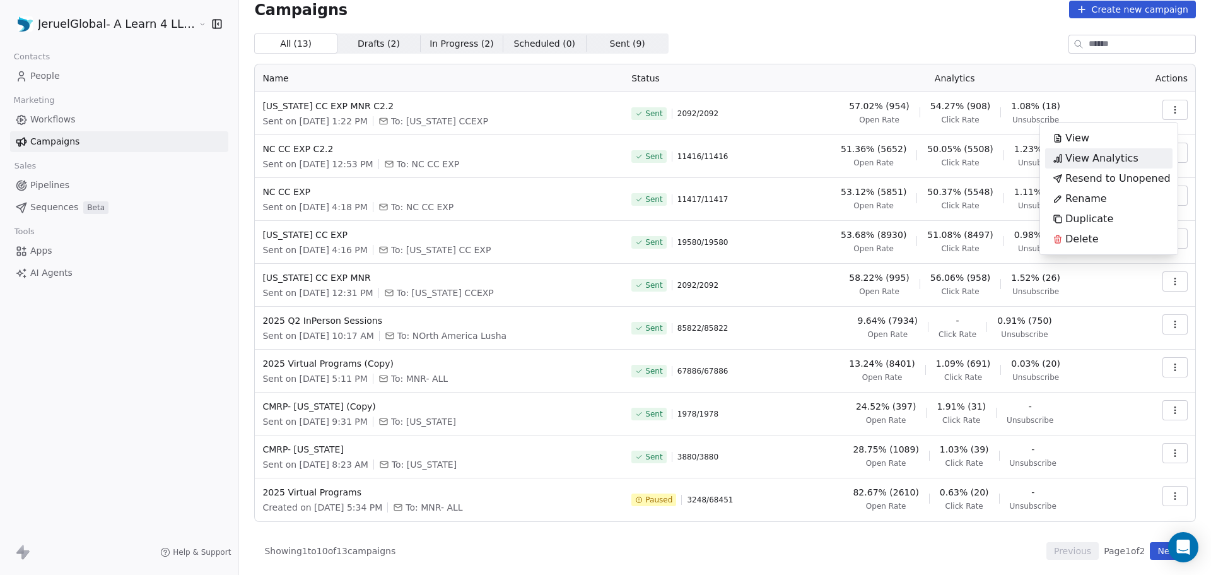
click at [1106, 162] on span "View Analytics" at bounding box center [1101, 158] width 73 height 15
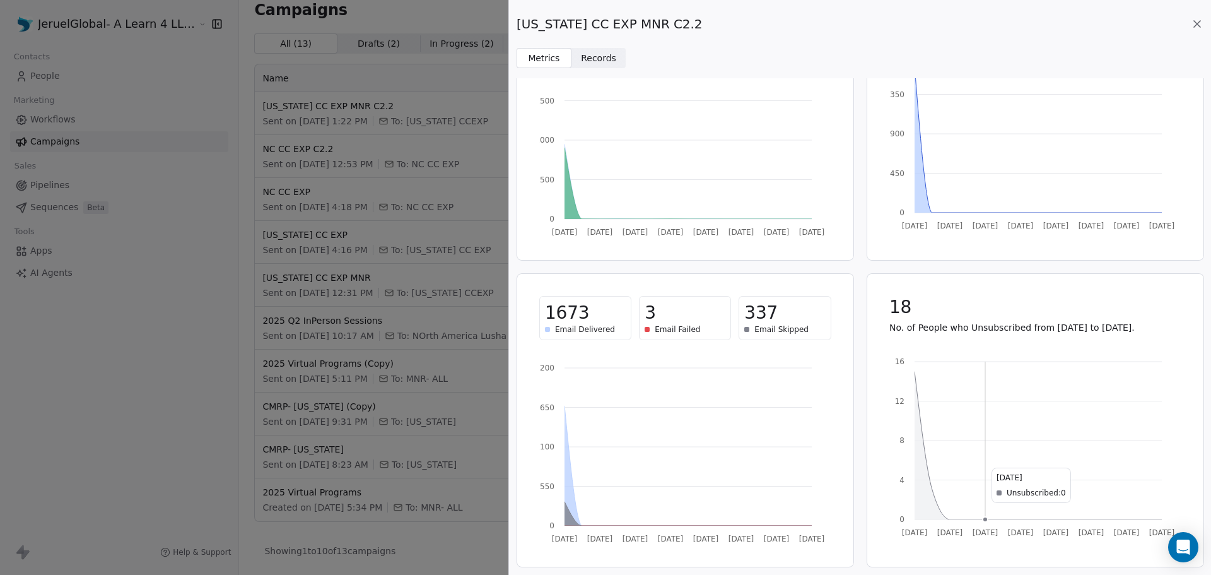
scroll to position [0, 0]
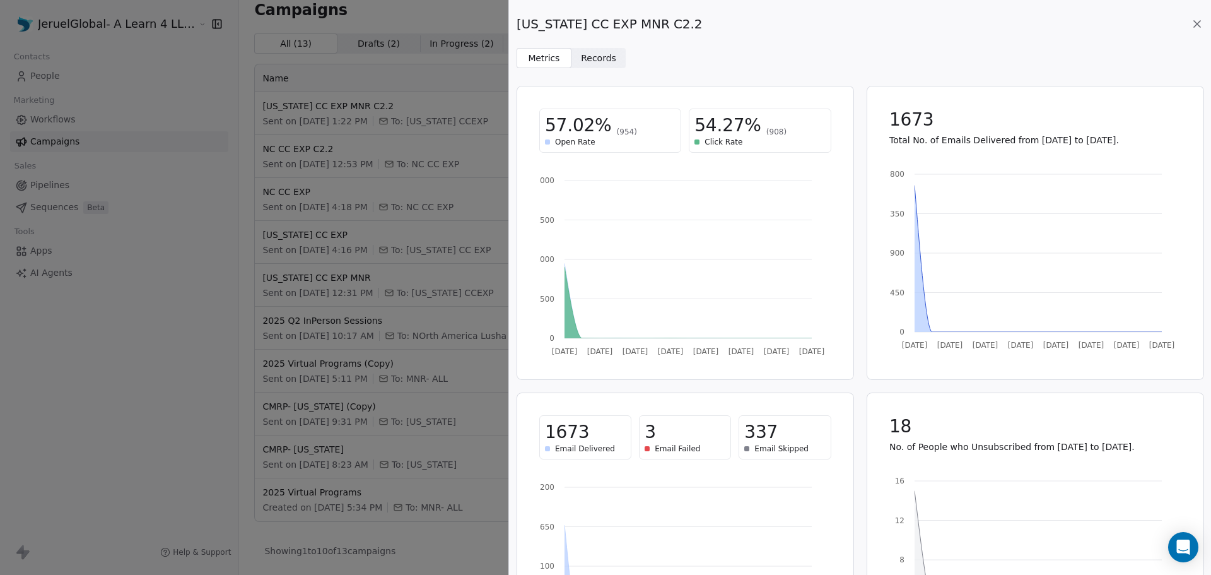
click at [582, 55] on span "Records" at bounding box center [598, 58] width 35 height 13
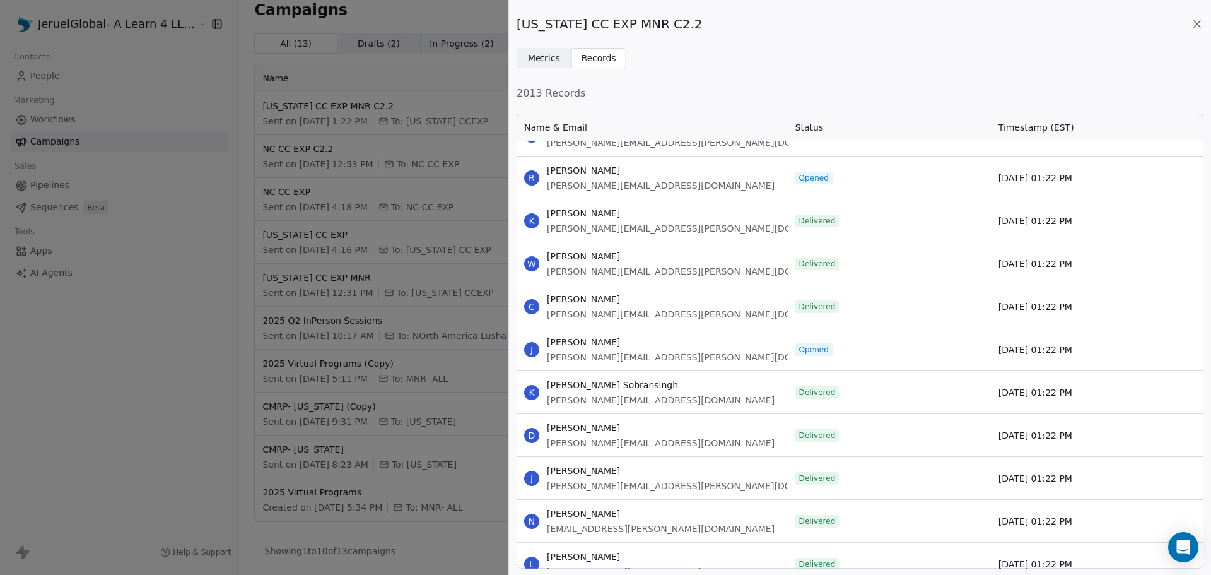
scroll to position [12441, 0]
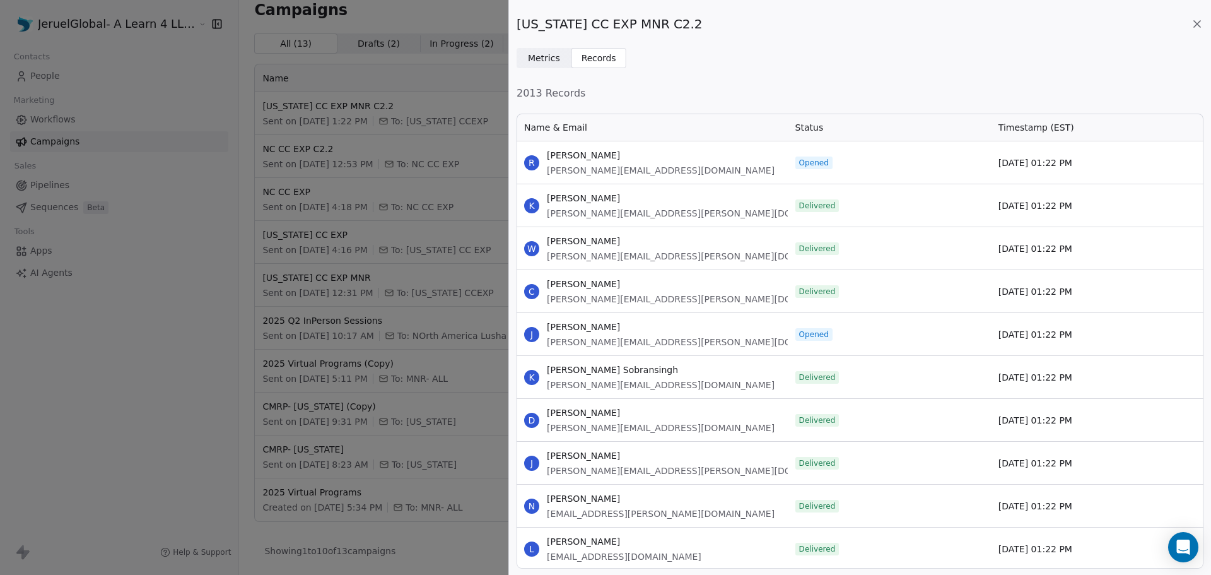
click at [168, 179] on div "[US_STATE] CC EXP MNR C2.2 Metrics Metrics Records Records 2013 Records Name & …" at bounding box center [605, 287] width 1211 height 575
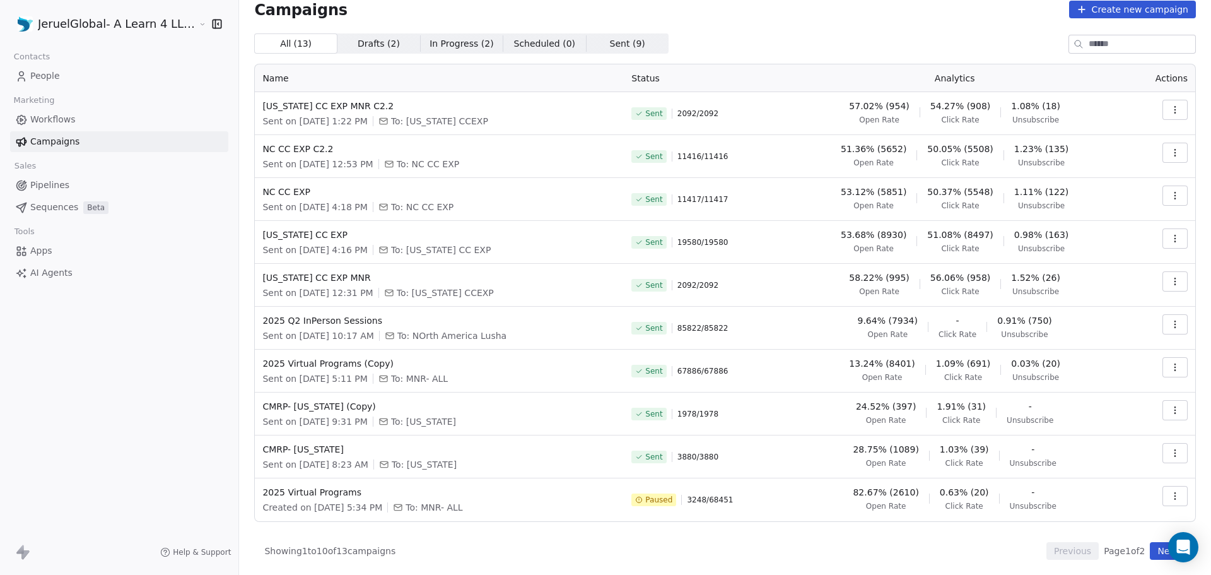
click at [21, 70] on icon at bounding box center [21, 76] width 13 height 13
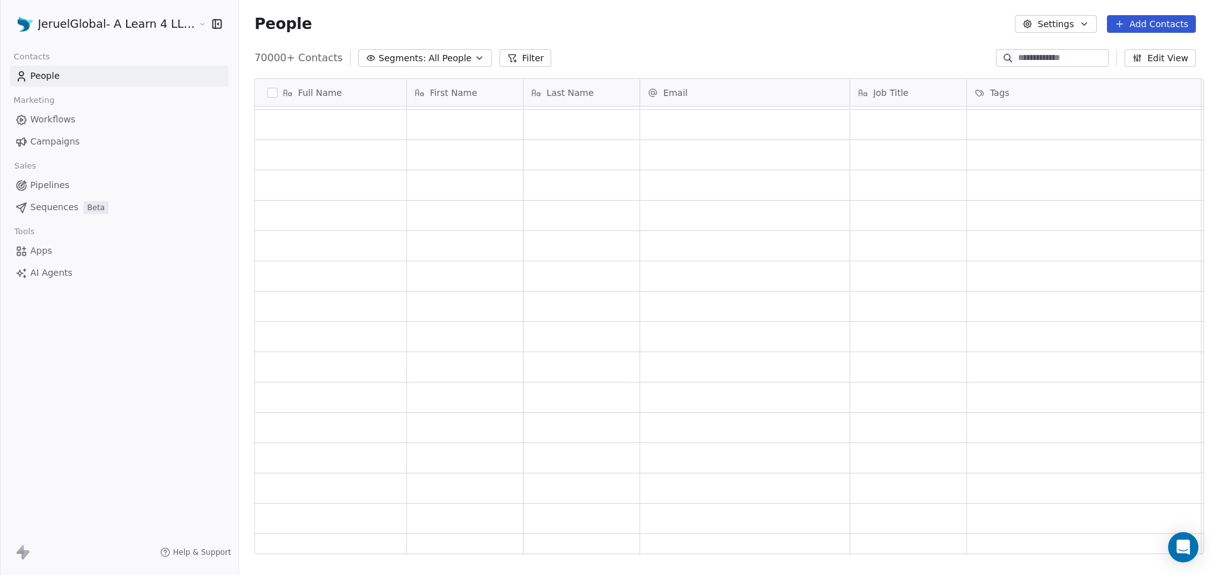
click at [434, 54] on span "All People" at bounding box center [449, 58] width 43 height 13
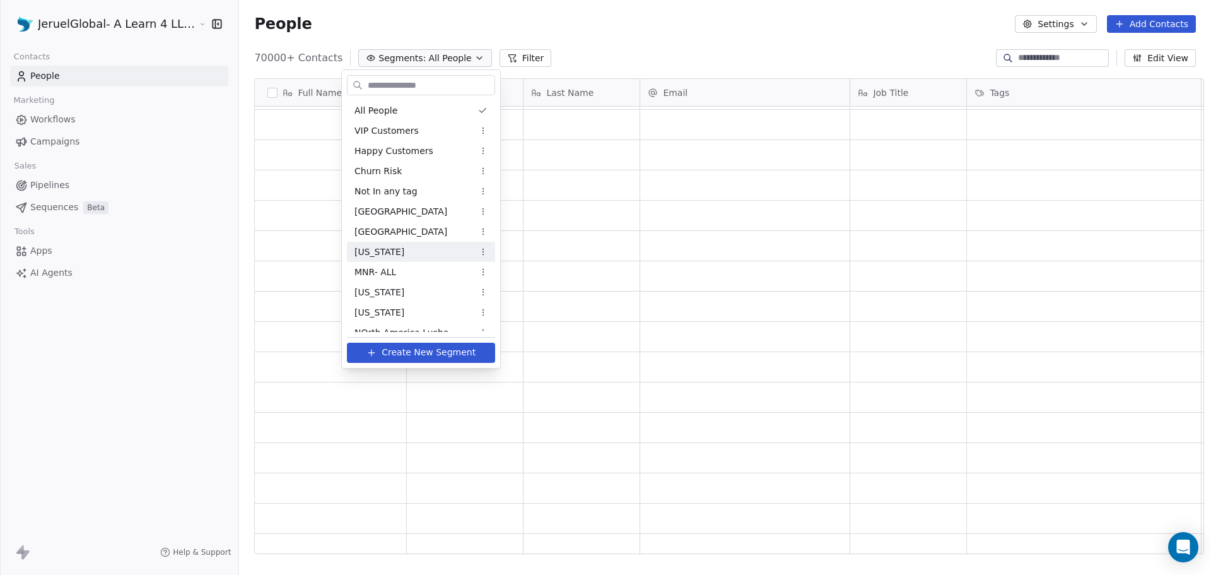
scroll to position [152, 0]
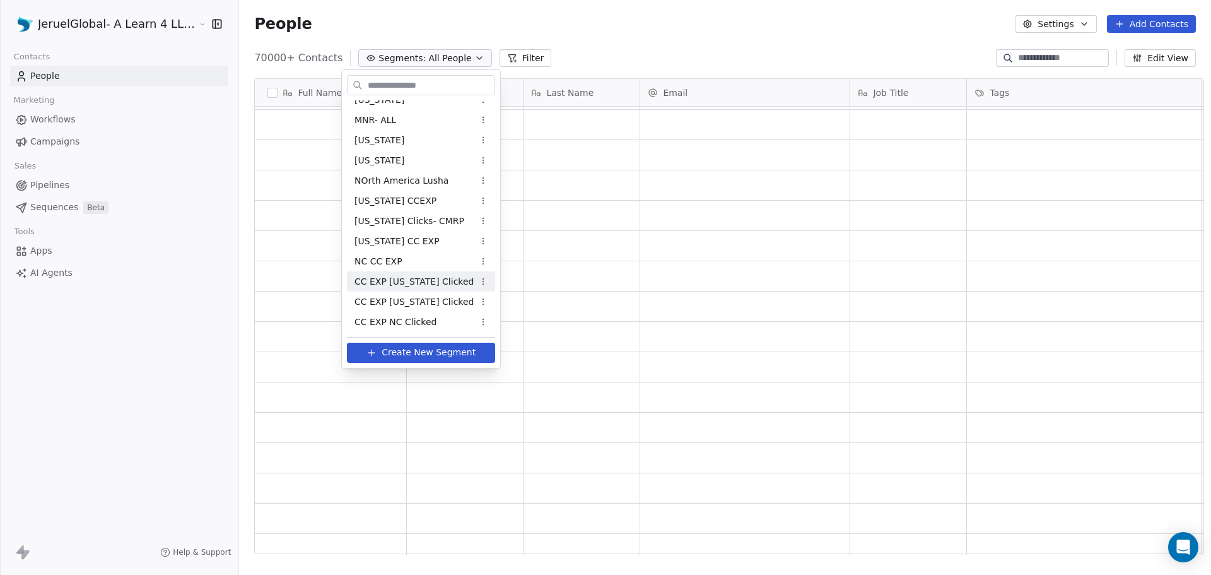
click at [419, 283] on span "CC EXP [US_STATE] Clicked" at bounding box center [414, 281] width 119 height 13
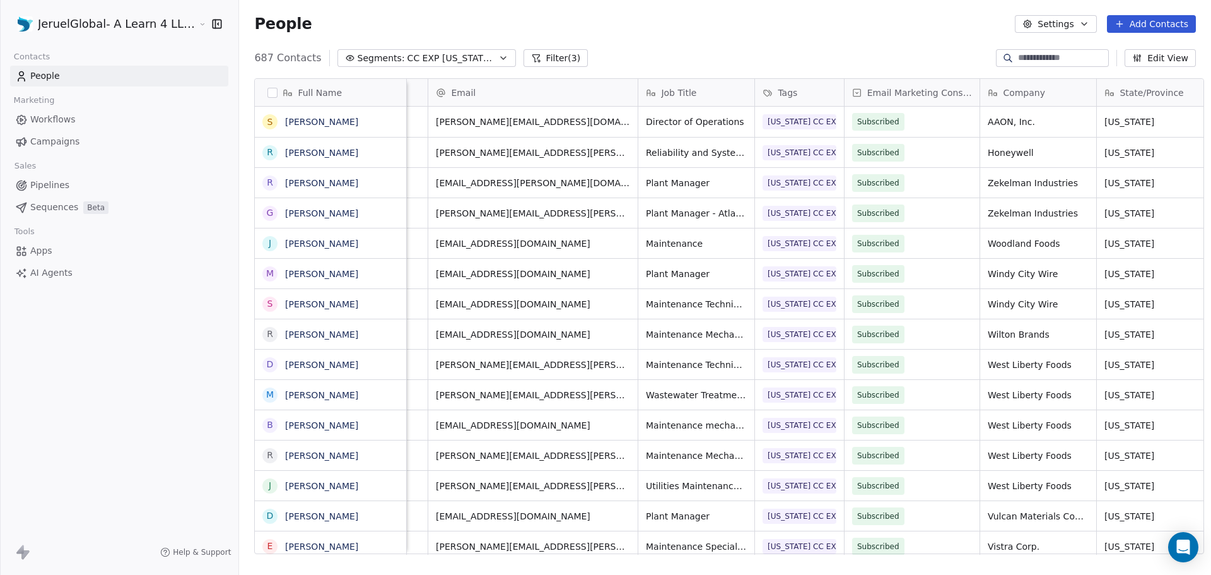
scroll to position [0, 189]
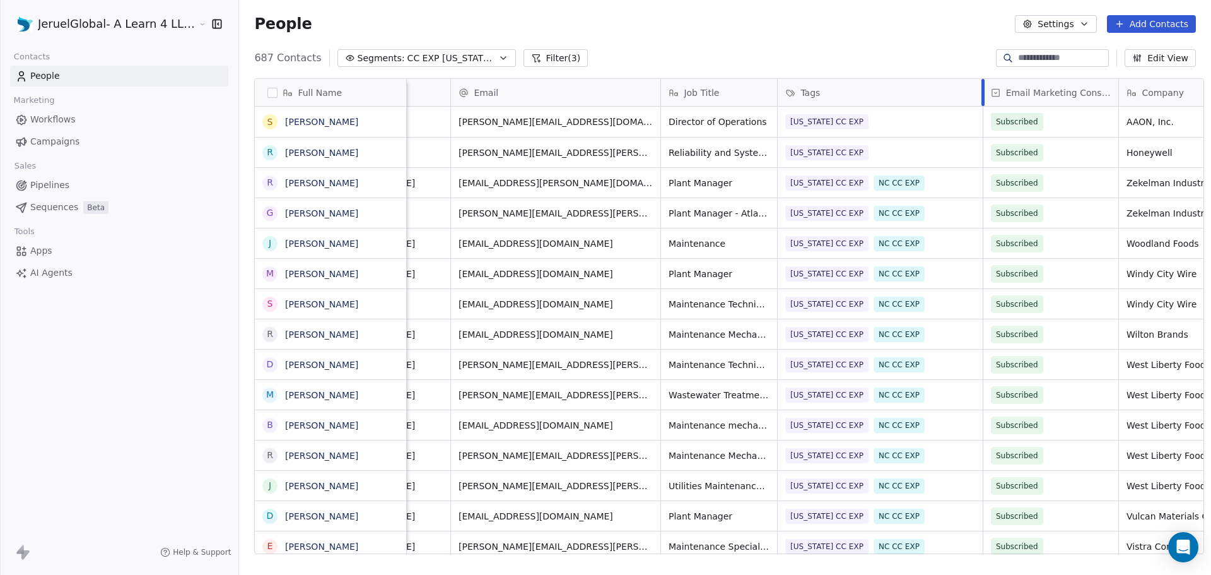
drag, startPoint x: 858, startPoint y: 95, endPoint x: 974, endPoint y: 95, distance: 116.1
click at [982, 95] on div at bounding box center [983, 92] width 3 height 27
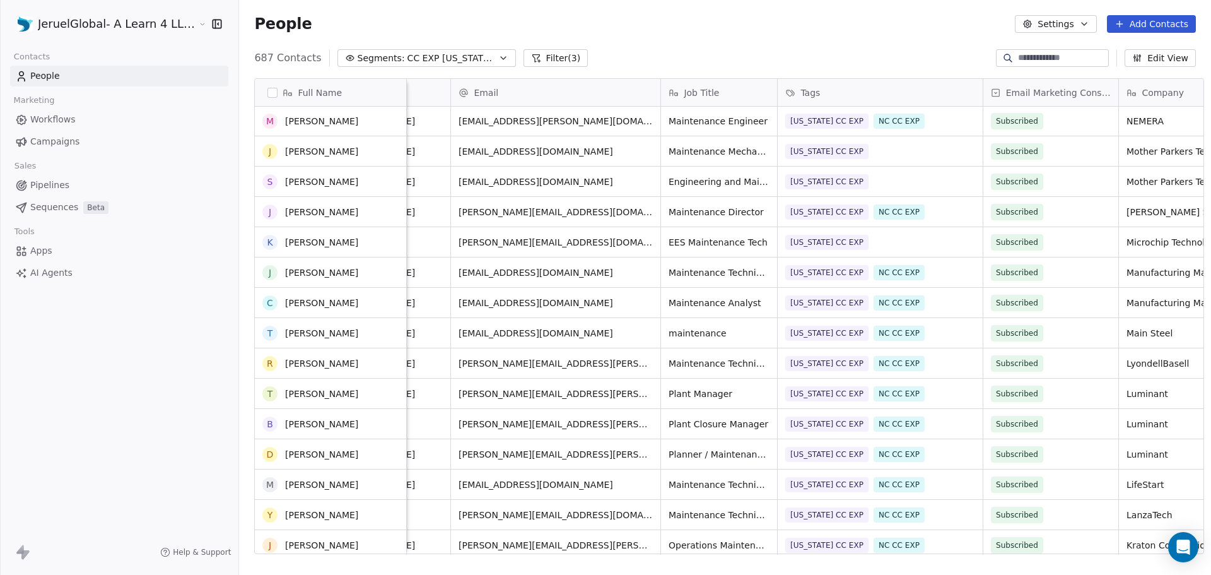
scroll to position [0, 0]
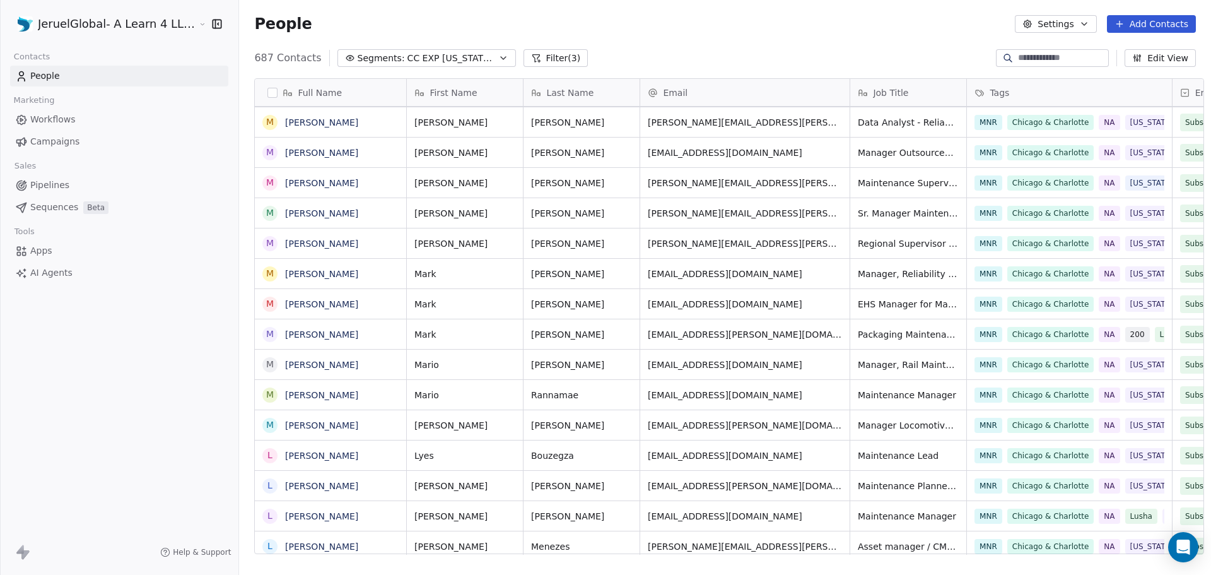
click at [40, 137] on span "Campaigns" at bounding box center [54, 141] width 49 height 13
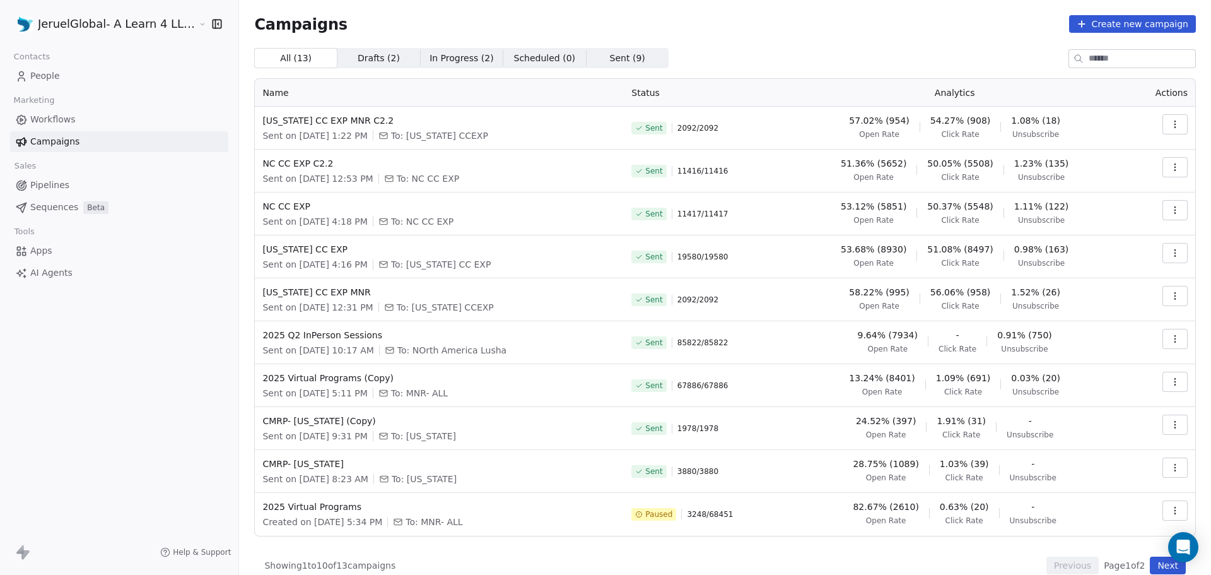
click at [308, 137] on span "Sent on [DATE] 1:22 PM" at bounding box center [314, 135] width 105 height 13
click at [306, 180] on span "Sent on [DATE] 12:53 PM" at bounding box center [317, 178] width 110 height 13
click at [309, 221] on span "Sent on [DATE] 4:18 PM" at bounding box center [314, 221] width 105 height 13
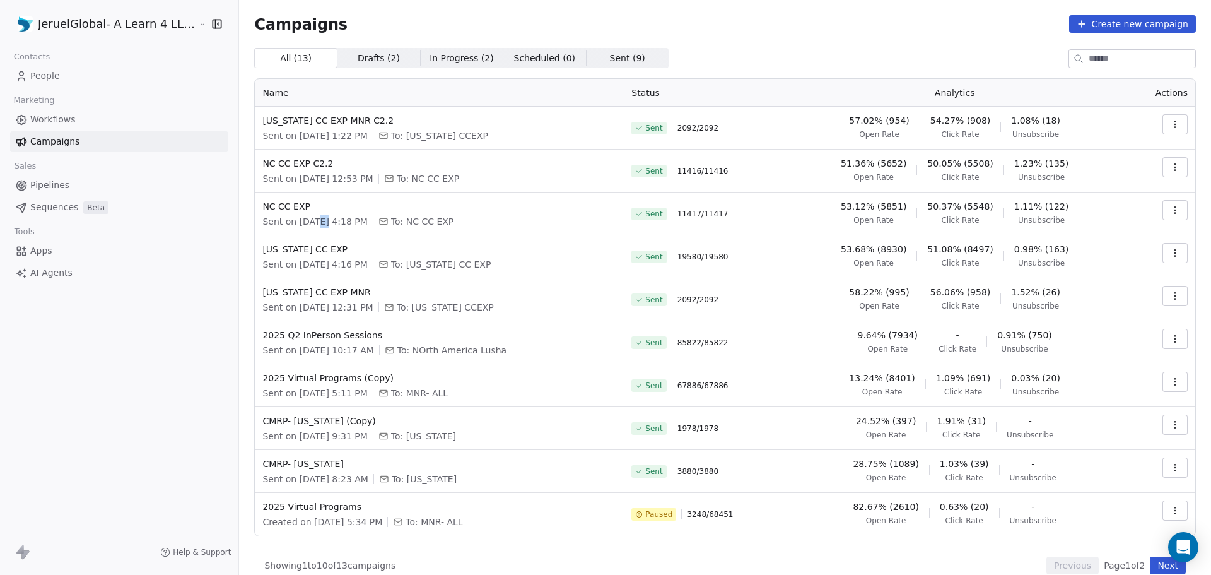
click at [309, 221] on span "Sent on [DATE] 4:18 PM" at bounding box center [314, 221] width 105 height 13
click at [315, 265] on span "Sent on [DATE] 4:16 PM" at bounding box center [314, 264] width 105 height 13
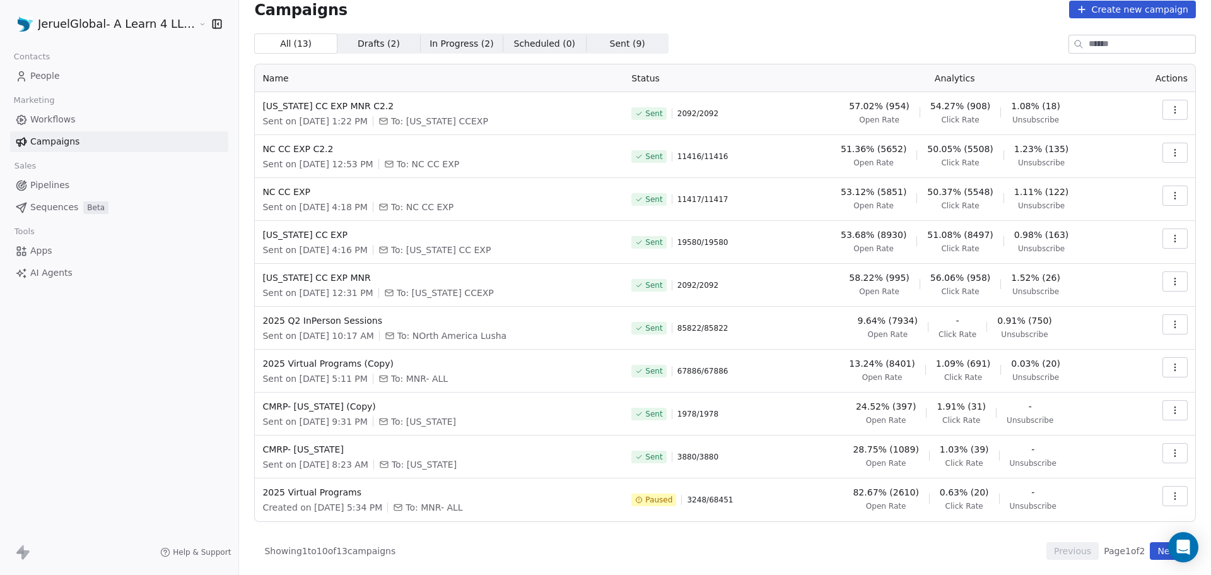
click at [120, 392] on div "JeruelGlobal- A Learn 4 LLC Company Contacts People Marketing Workflows Campaig…" at bounding box center [119, 287] width 238 height 575
